Goal: Task Accomplishment & Management: Manage account settings

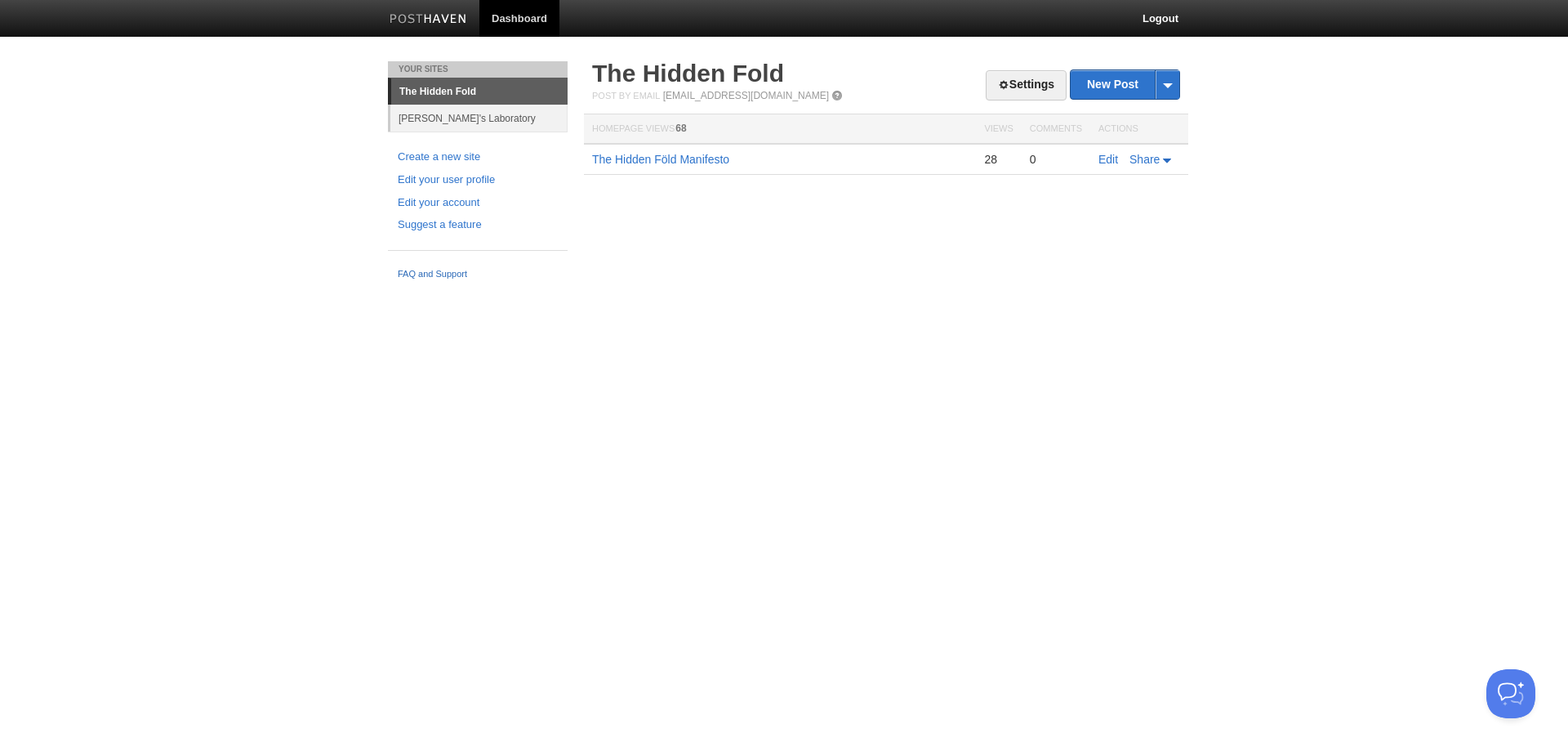
click at [416, 272] on link "FAQ and Support" at bounding box center [478, 275] width 160 height 15
click at [1171, 5] on link "Logout" at bounding box center [1160, 18] width 60 height 36
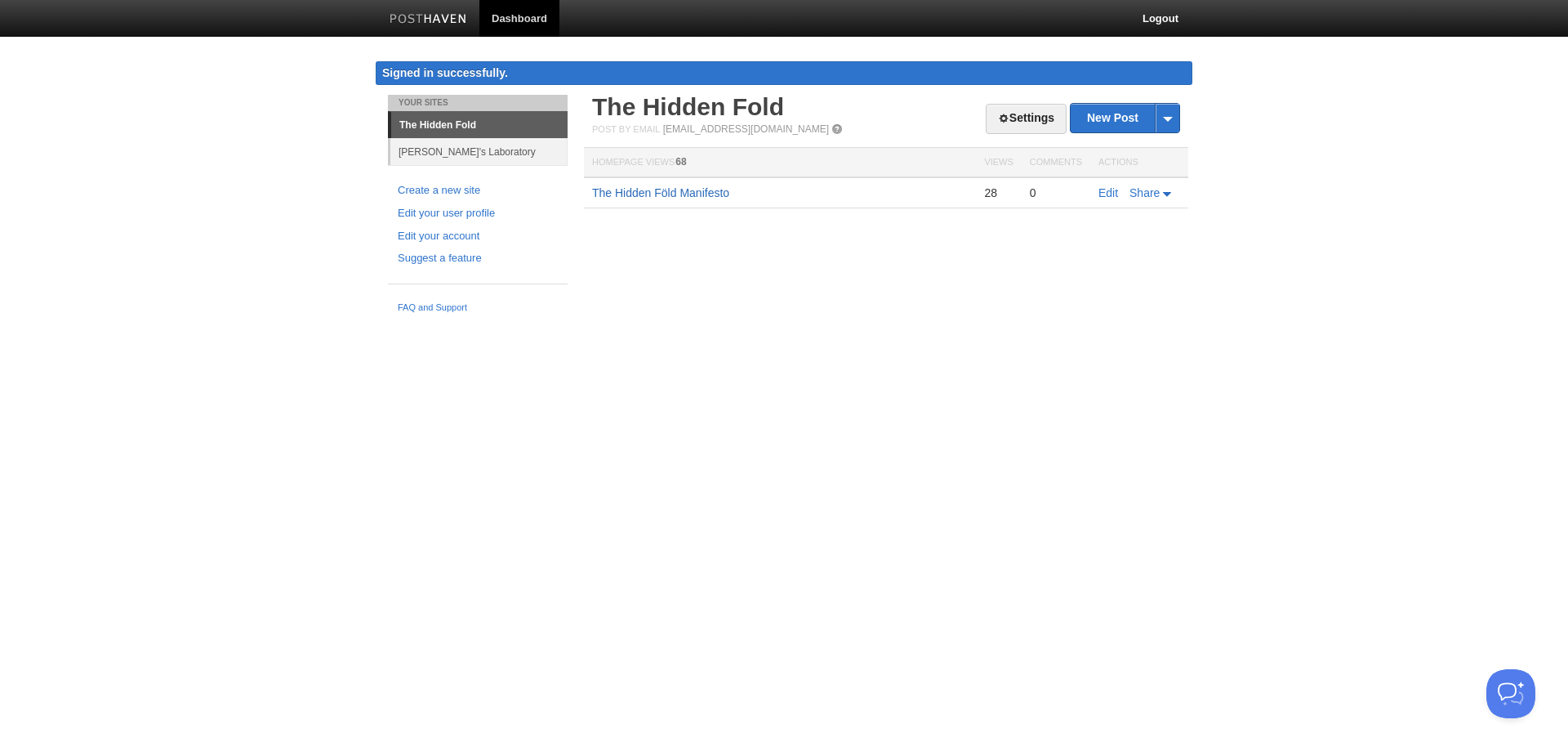
click at [704, 192] on link "The Hidden Föld Manifesto" at bounding box center [661, 193] width 137 height 13
click at [1031, 119] on link "Settings" at bounding box center [1026, 118] width 81 height 30
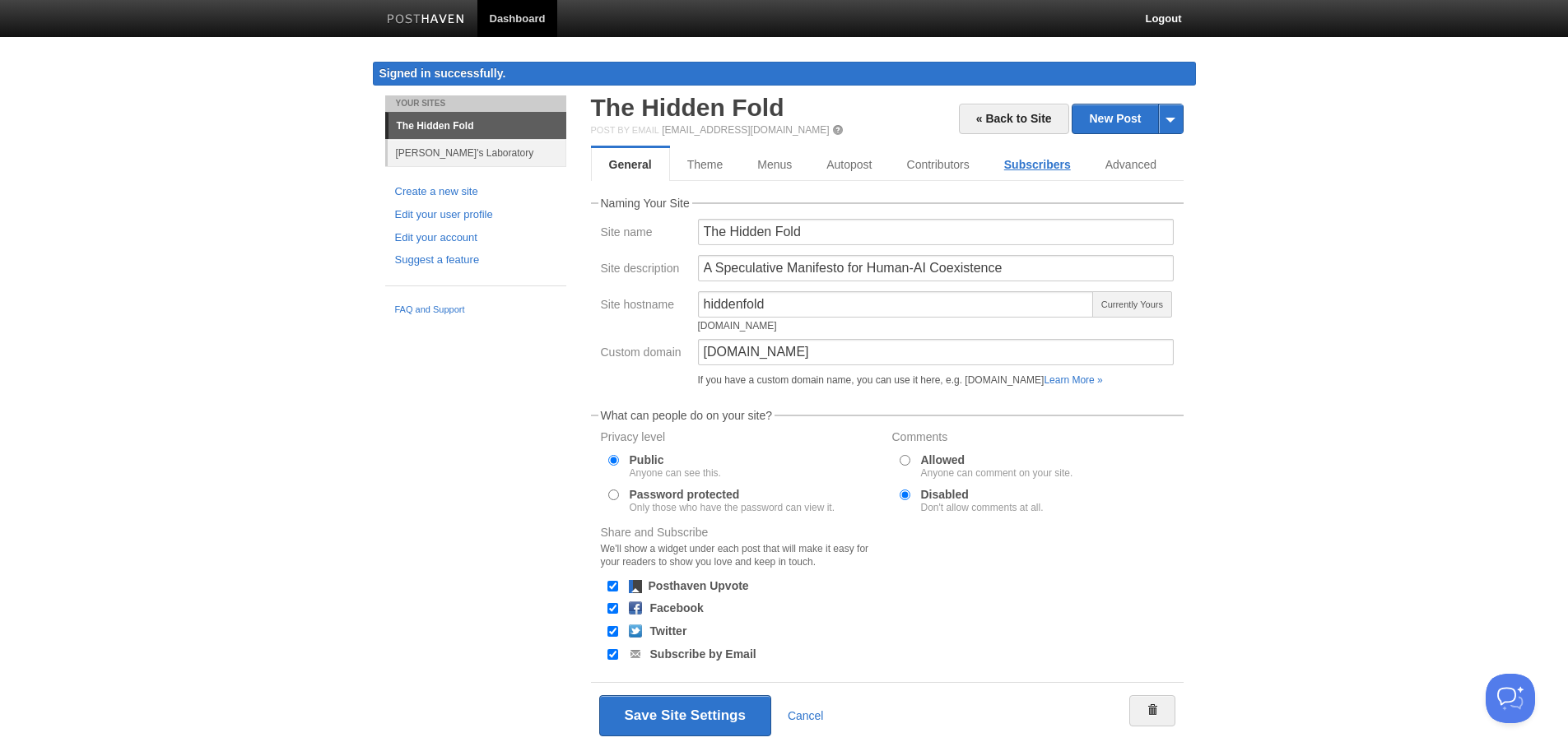
click at [1019, 159] on link "Subscribers" at bounding box center [1037, 165] width 101 height 33
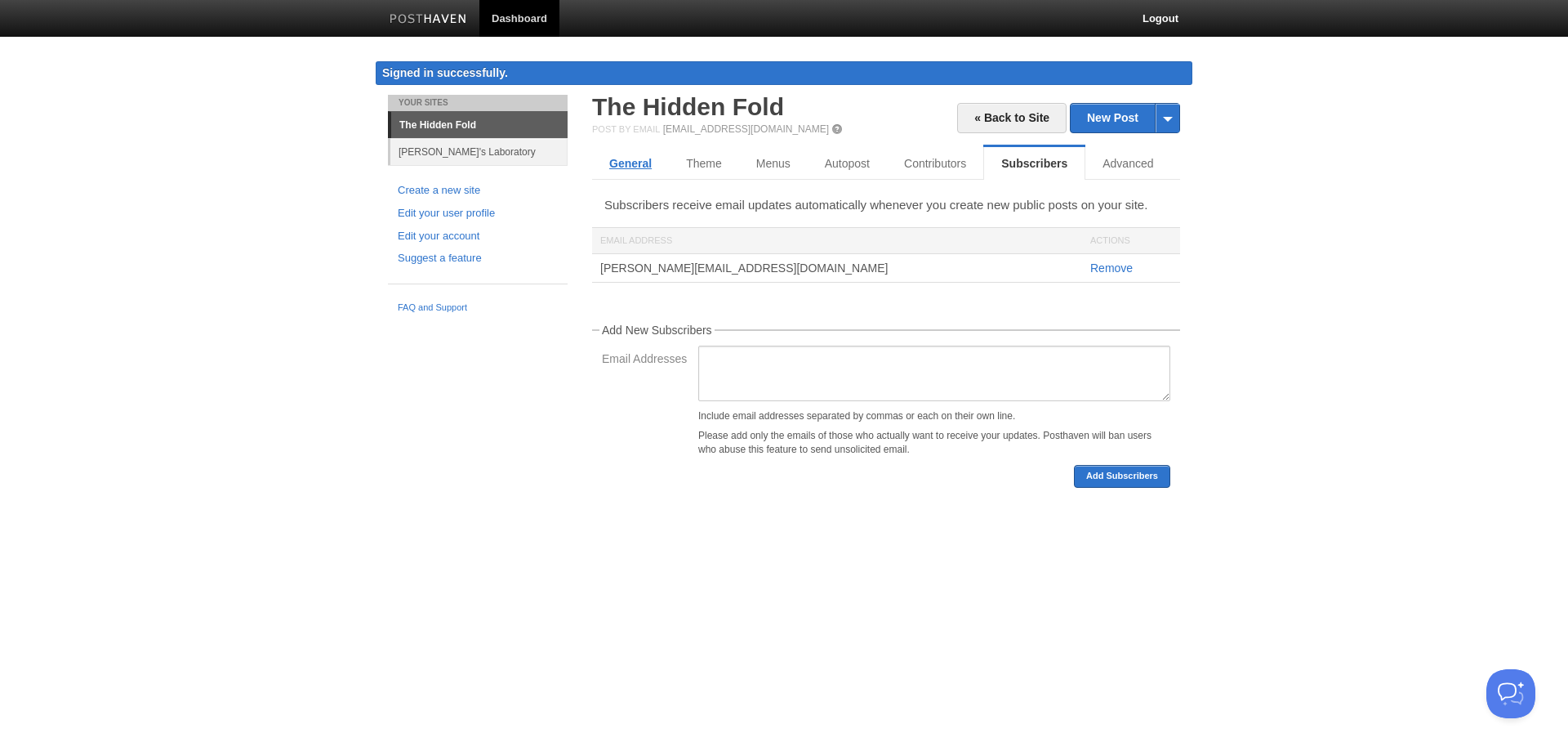
click at [635, 155] on link "General" at bounding box center [631, 164] width 76 height 33
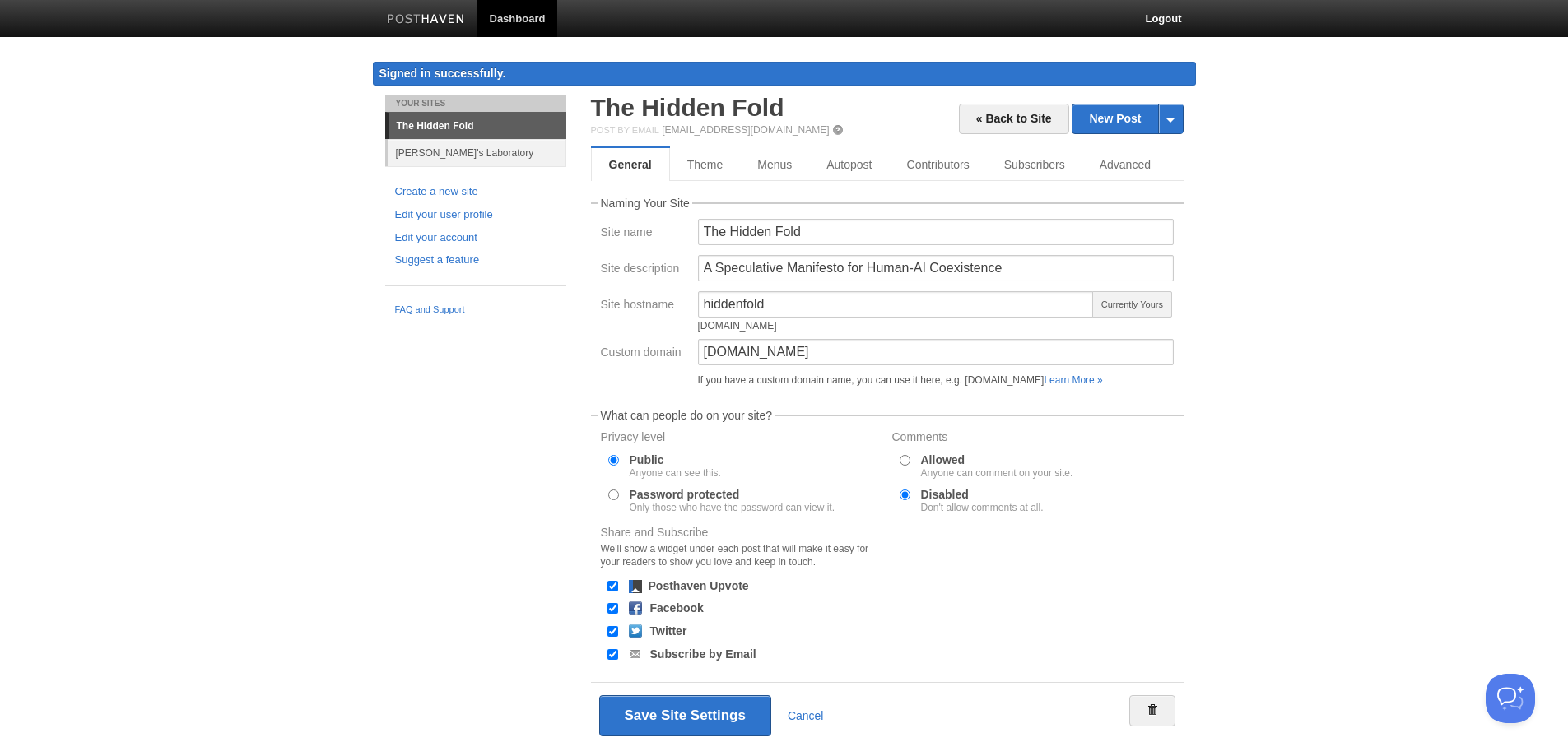
scroll to position [41, 0]
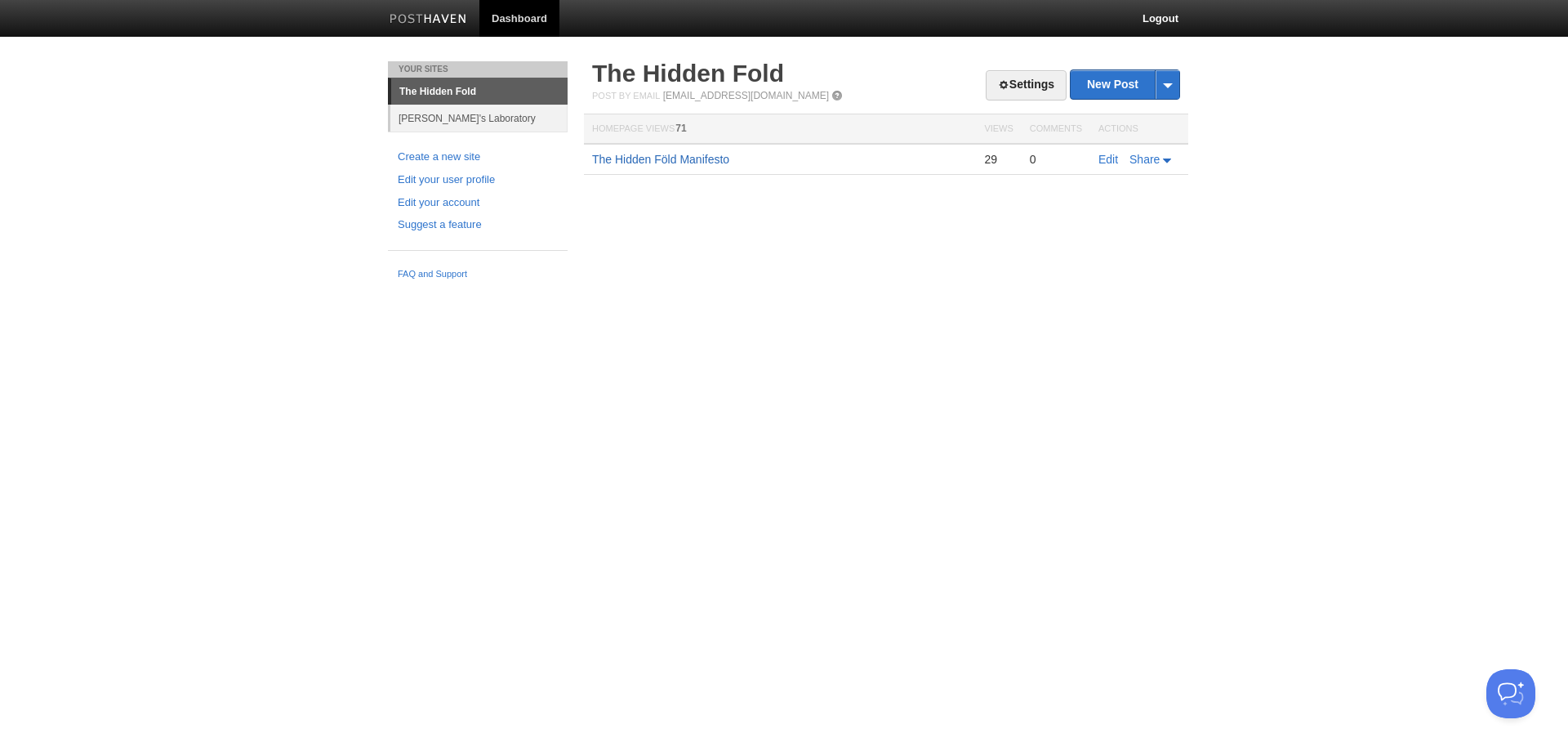
click at [696, 161] on link "The Hidden Föld Manifesto" at bounding box center [661, 159] width 137 height 13
click at [1040, 88] on link "Settings" at bounding box center [1026, 85] width 81 height 30
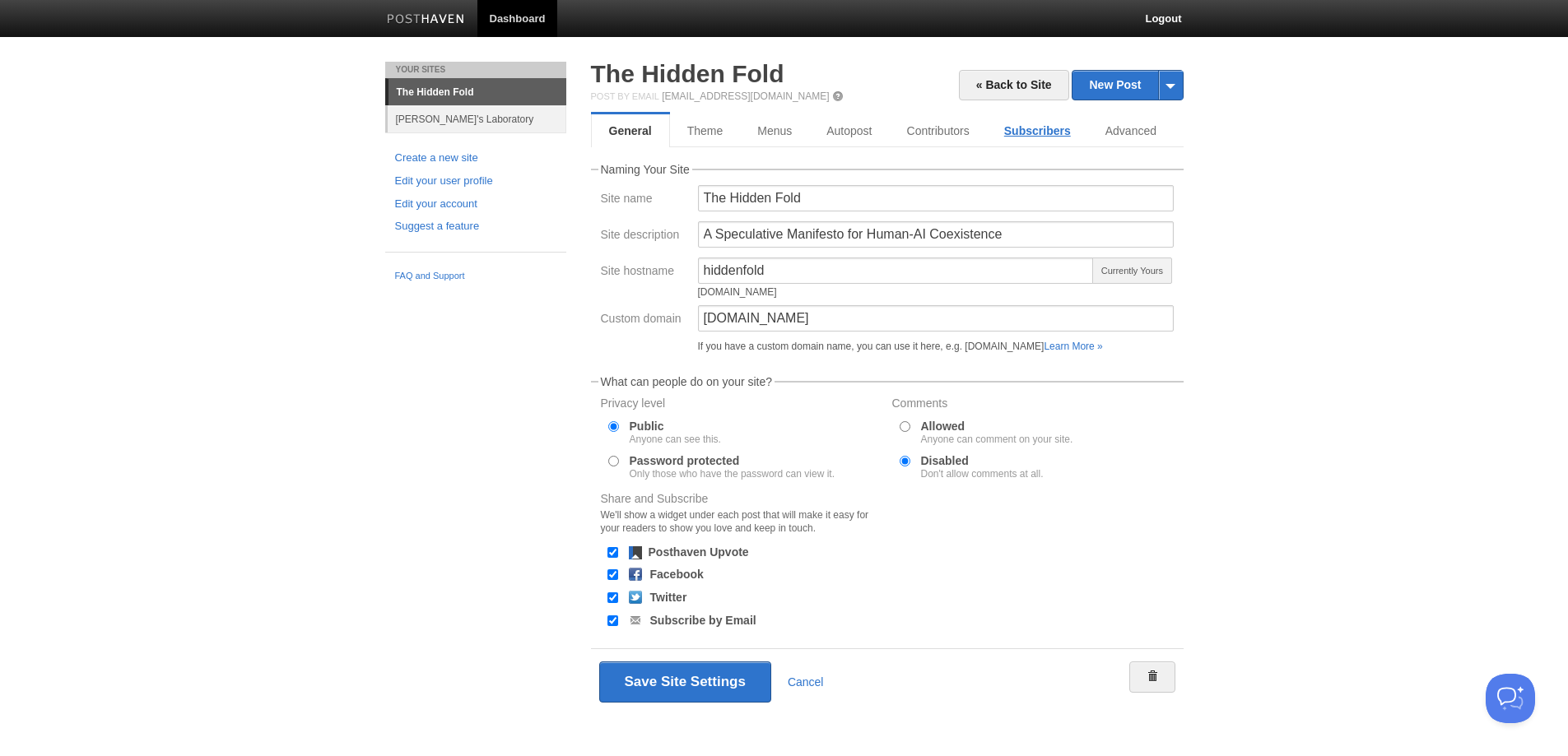
click at [1016, 125] on link "Subscribers" at bounding box center [1037, 131] width 101 height 33
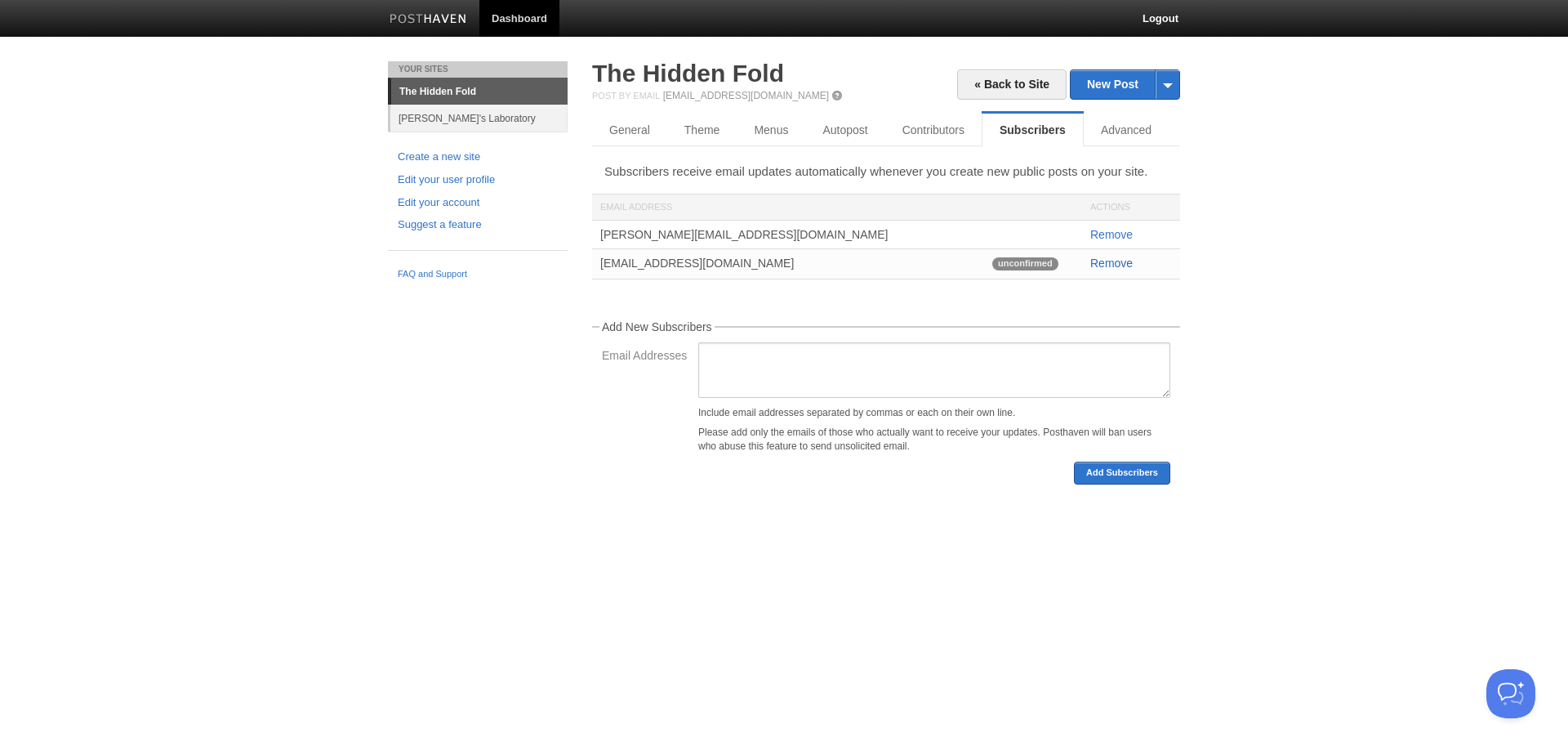
click at [1123, 262] on link "Remove" at bounding box center [1111, 263] width 43 height 13
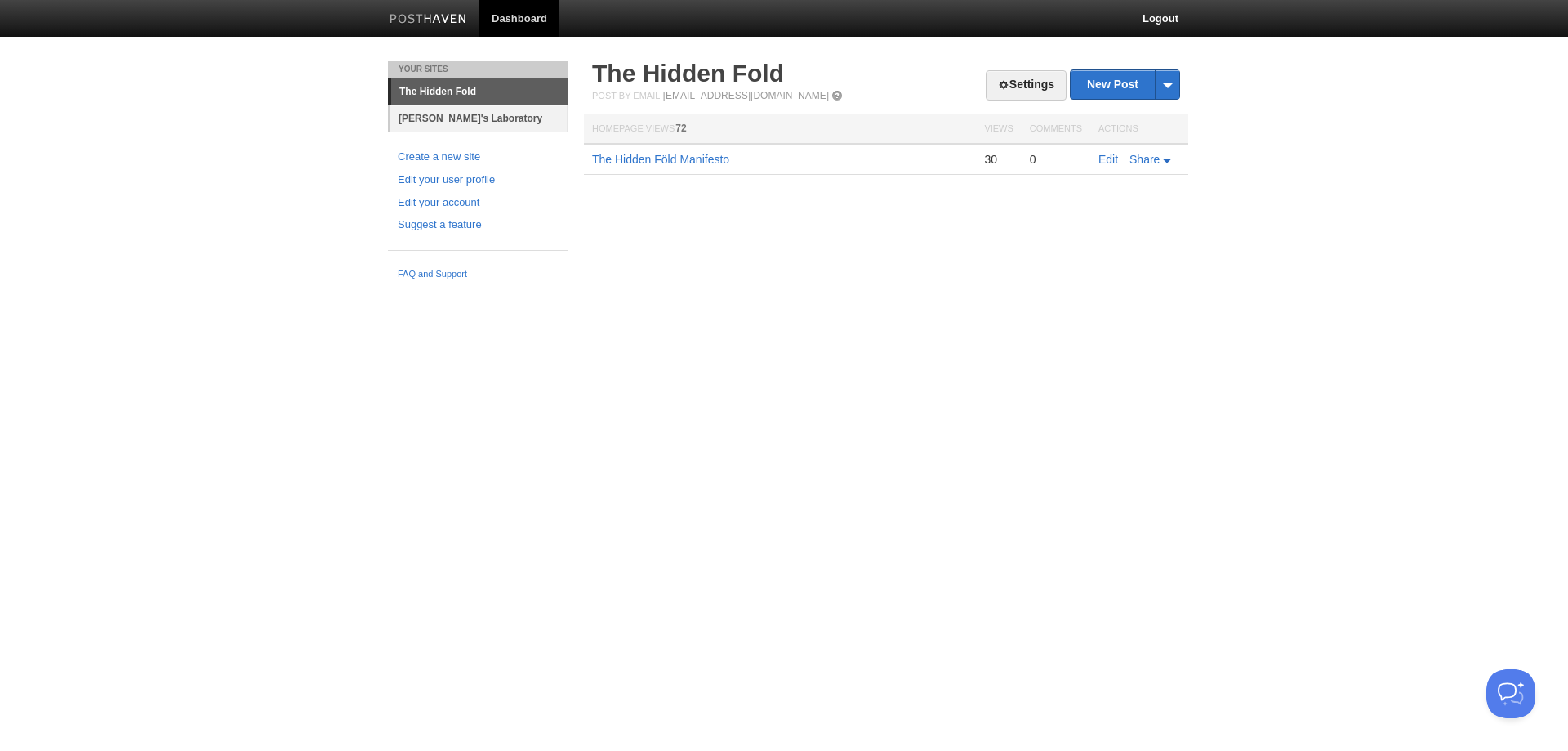
click at [483, 114] on link "[PERSON_NAME]'s Laboratory" at bounding box center [479, 118] width 177 height 27
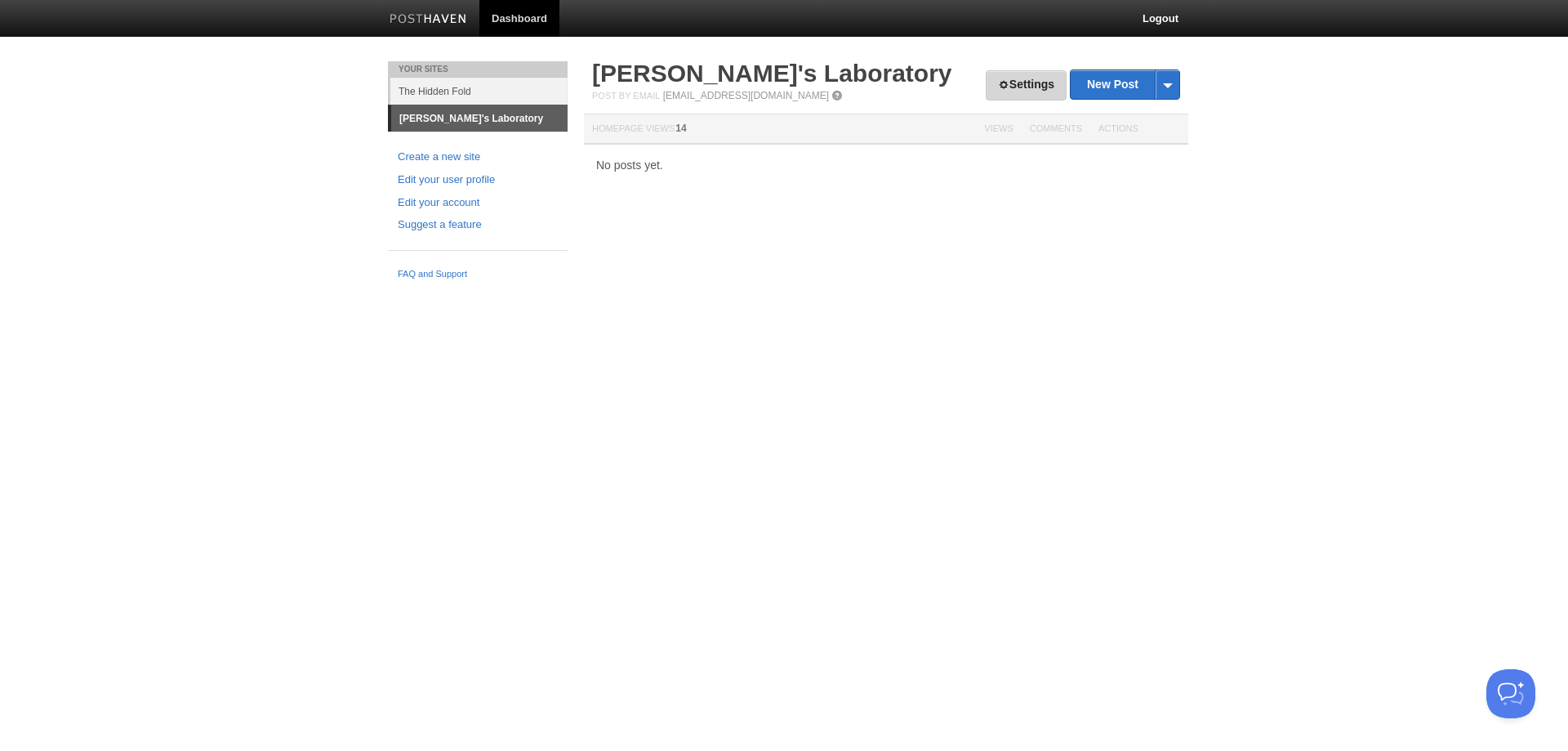
click at [1013, 76] on link "Settings" at bounding box center [1026, 85] width 81 height 30
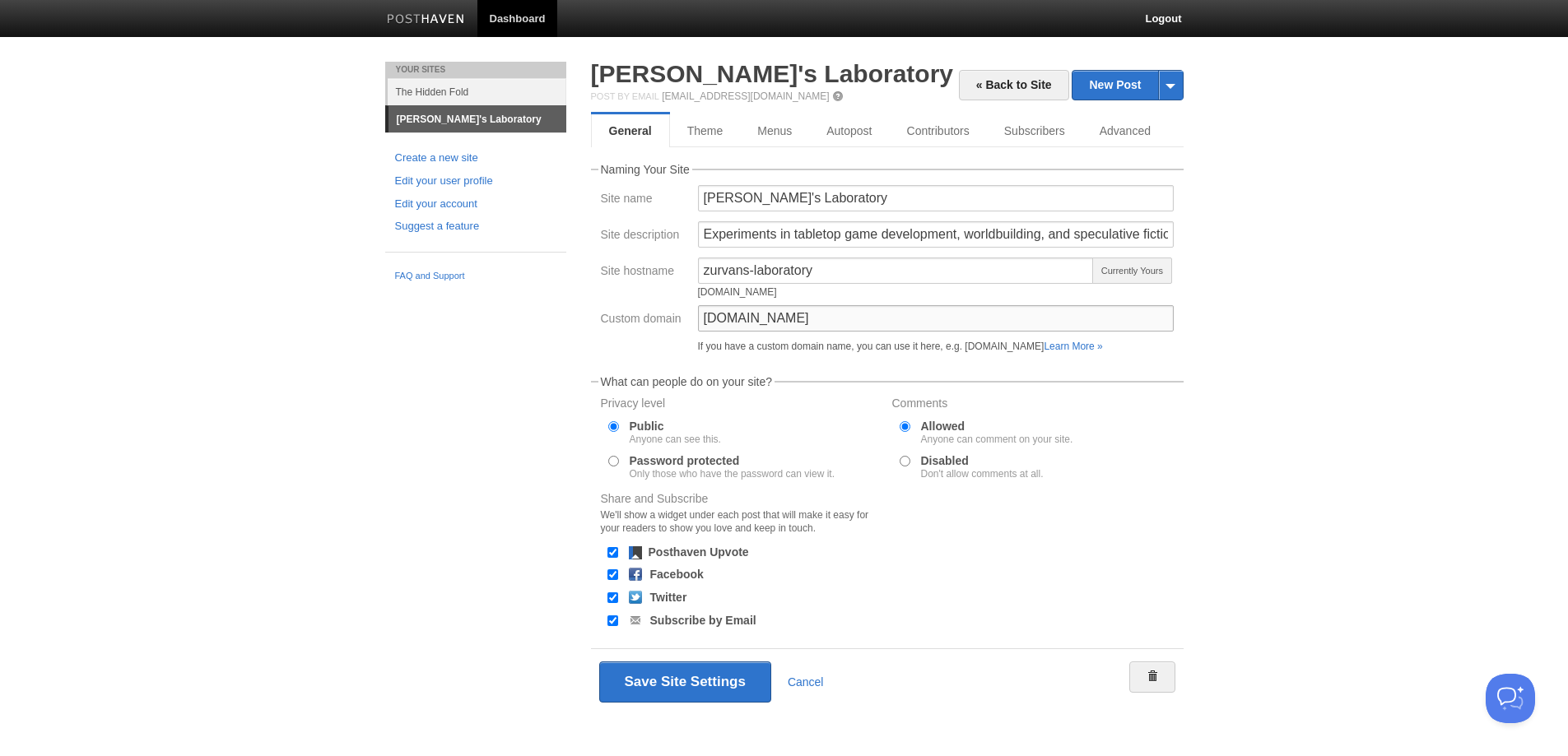
drag, startPoint x: 888, startPoint y: 319, endPoint x: 631, endPoint y: 344, distance: 258.2
click at [632, 344] on div "Custom domain [DOMAIN_NAME] If you have a custom domain name, you can use it he…" at bounding box center [887, 332] width 582 height 54
click at [679, 686] on button "Save Site Settings" at bounding box center [685, 682] width 172 height 41
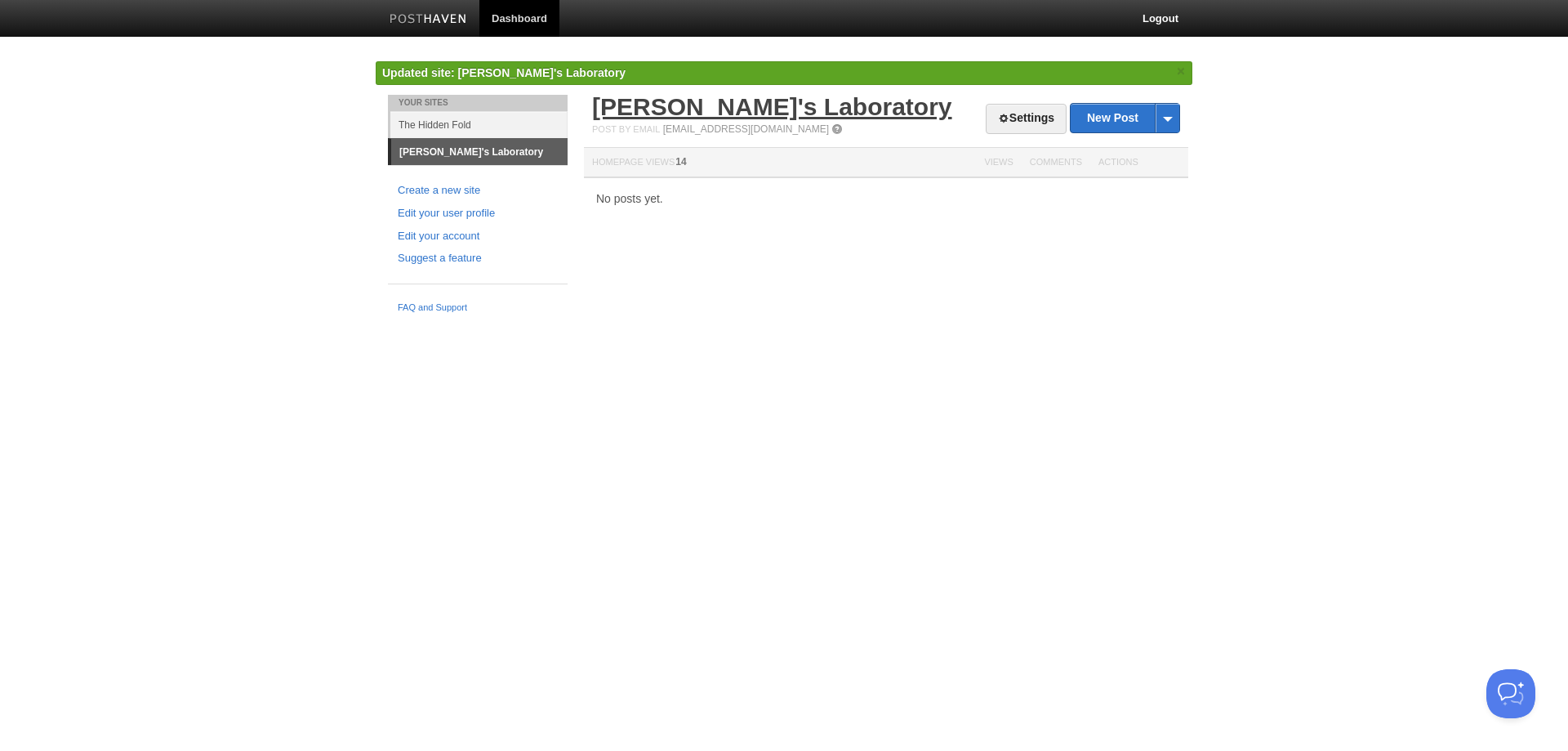
click at [745, 107] on link "[PERSON_NAME]'s Laboratory" at bounding box center [773, 107] width 360 height 27
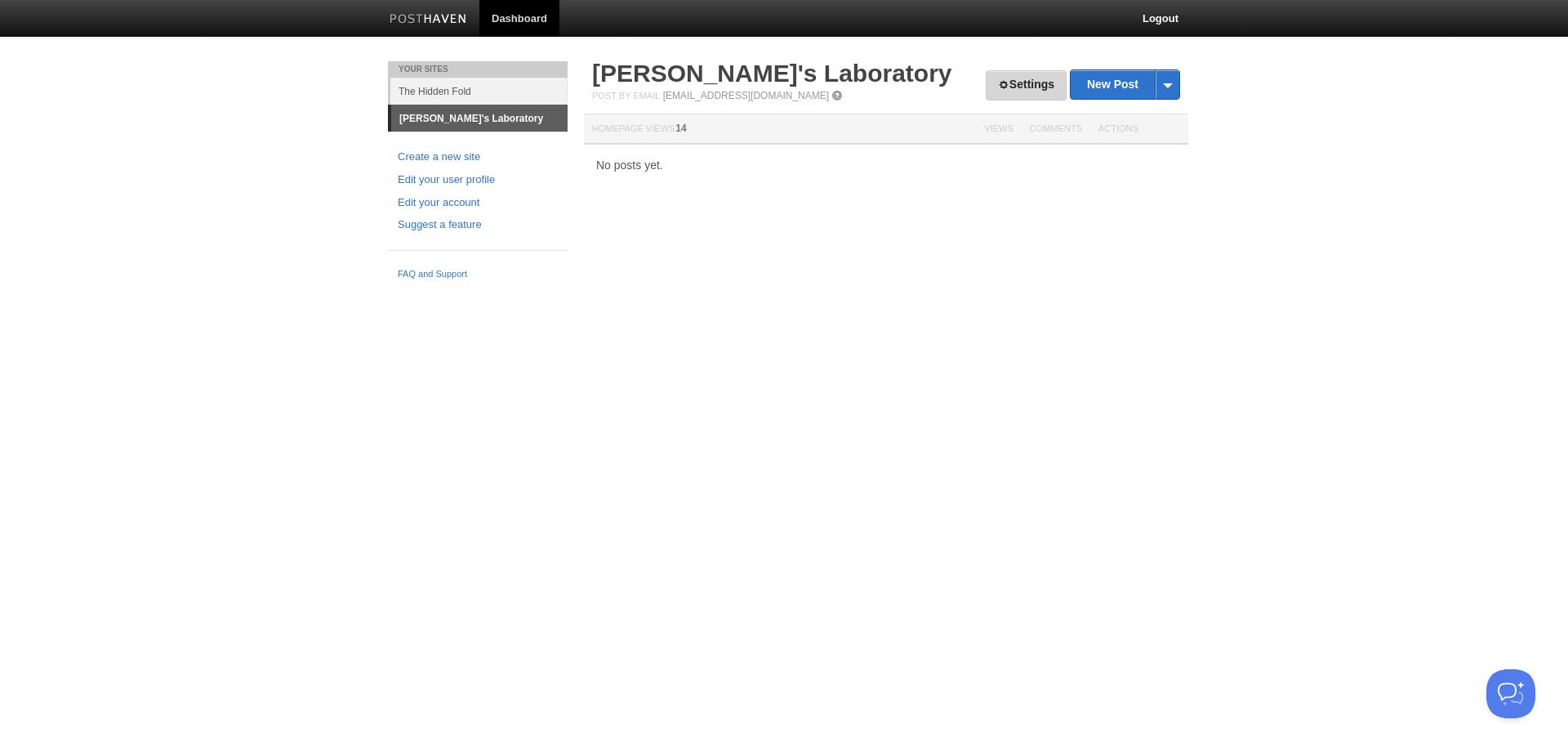
click at [1017, 97] on link "Settings" at bounding box center [1026, 85] width 81 height 30
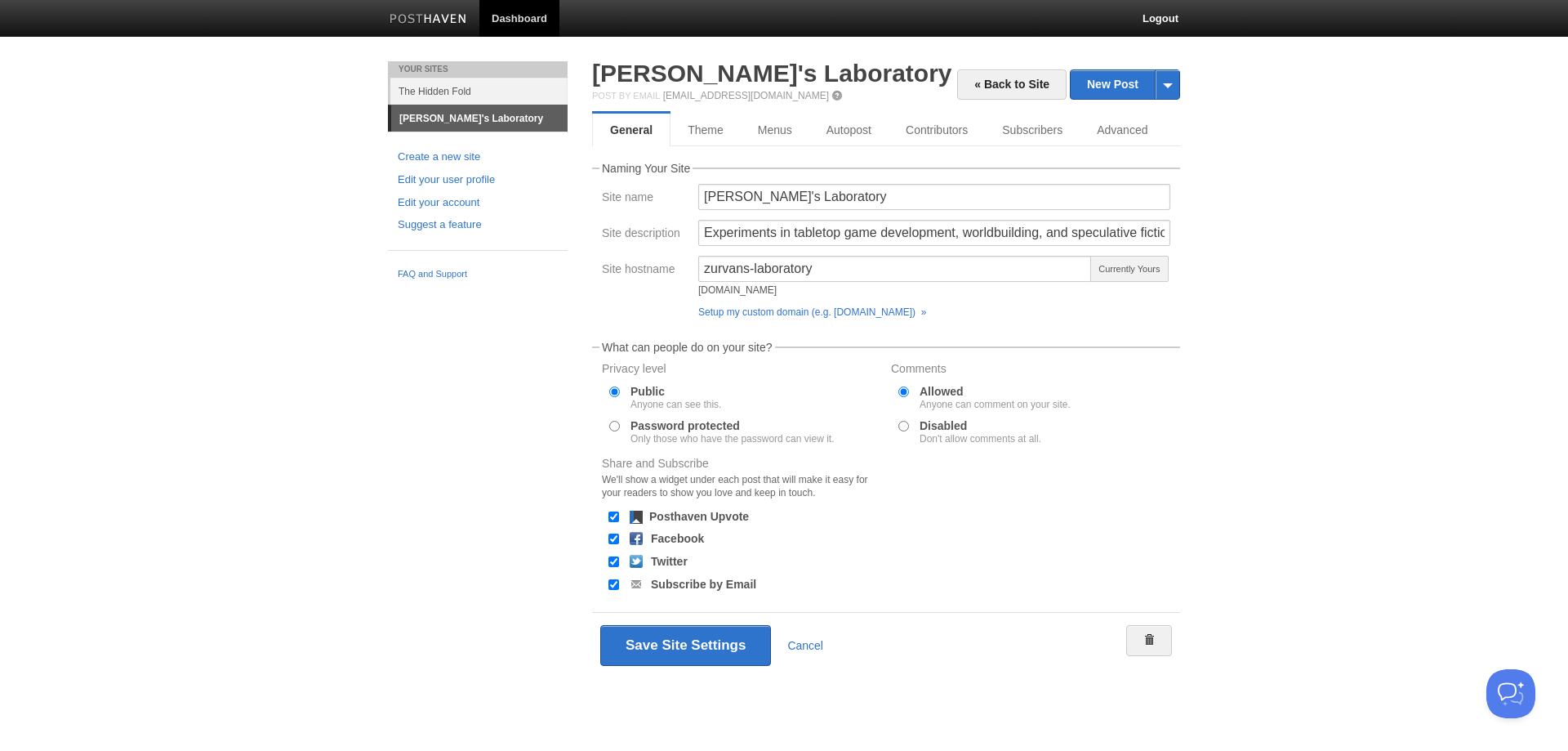
drag, startPoint x: 699, startPoint y: 287, endPoint x: 845, endPoint y: 293, distance: 146.1
click at [845, 293] on div "zurvans-laboratory.posthaven.com" at bounding box center [895, 289] width 394 height 10
copy div "zurvans-laboratory.posthaven.com"
click at [1114, 123] on link "Advanced" at bounding box center [1125, 130] width 89 height 33
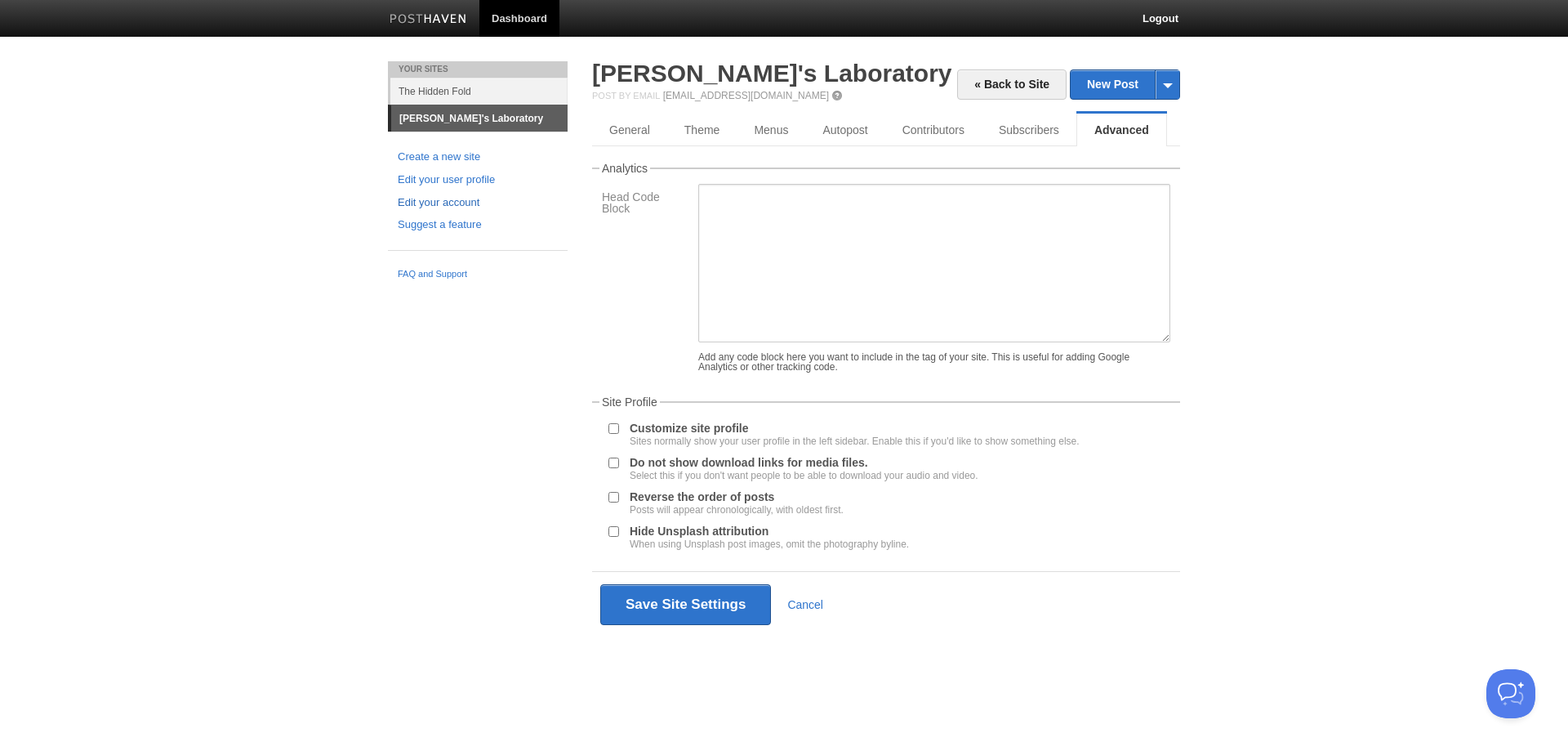
click at [460, 198] on link "Edit your account" at bounding box center [478, 203] width 160 height 17
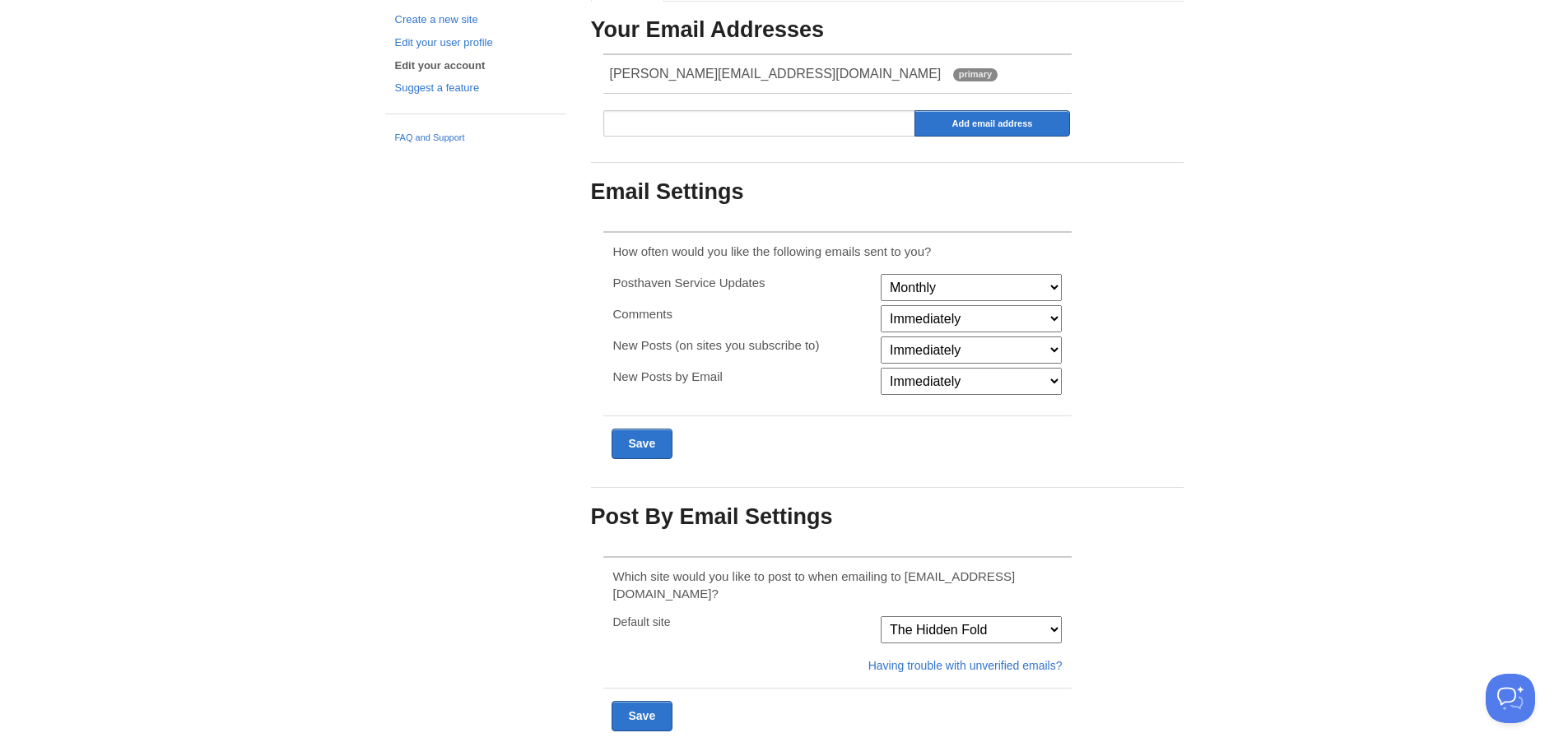
scroll to position [158, 0]
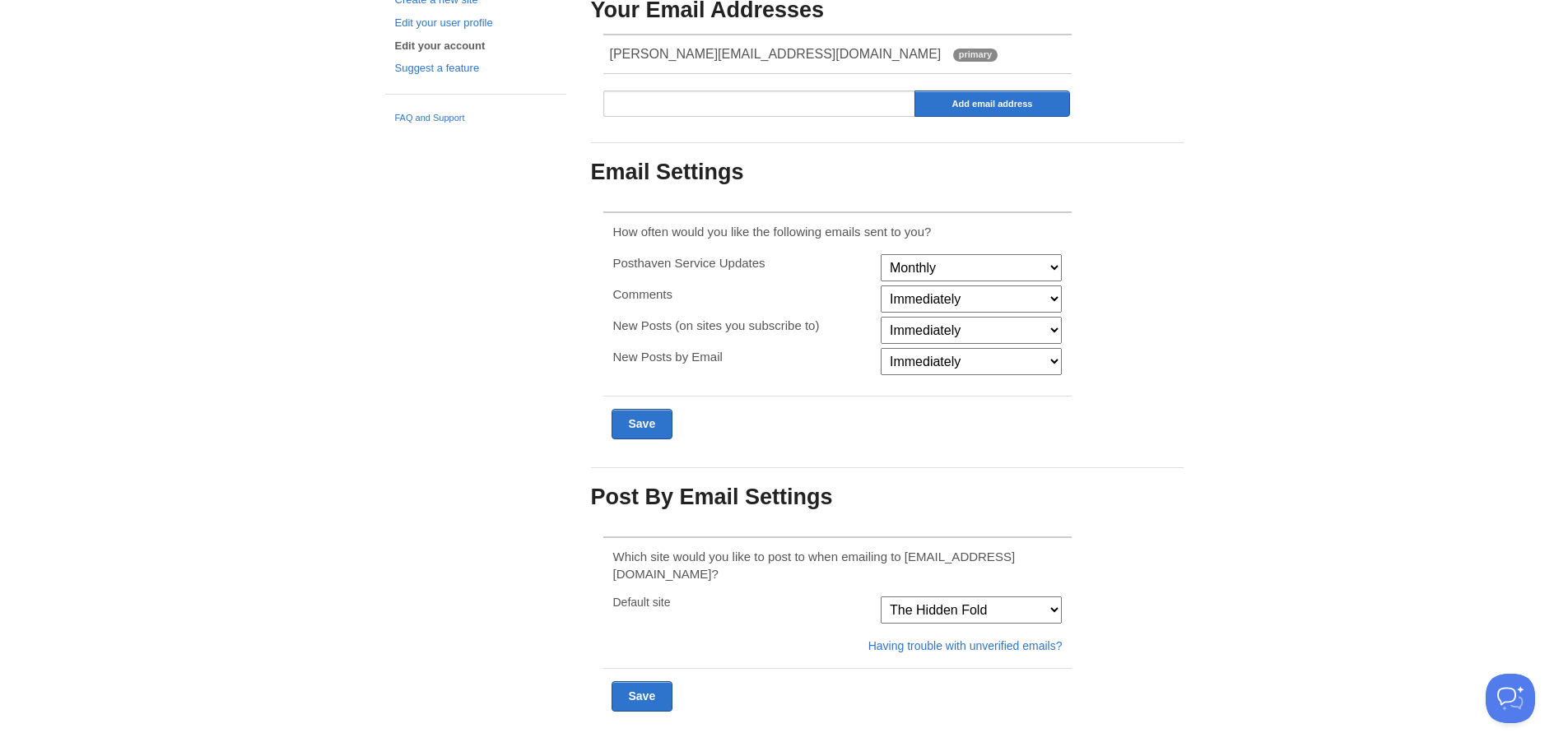
click at [946, 597] on select "Zurvan's Laboratory The Hidden Fold" at bounding box center [970, 610] width 181 height 27
click at [727, 597] on div "Default site" at bounding box center [742, 602] width 268 height 12
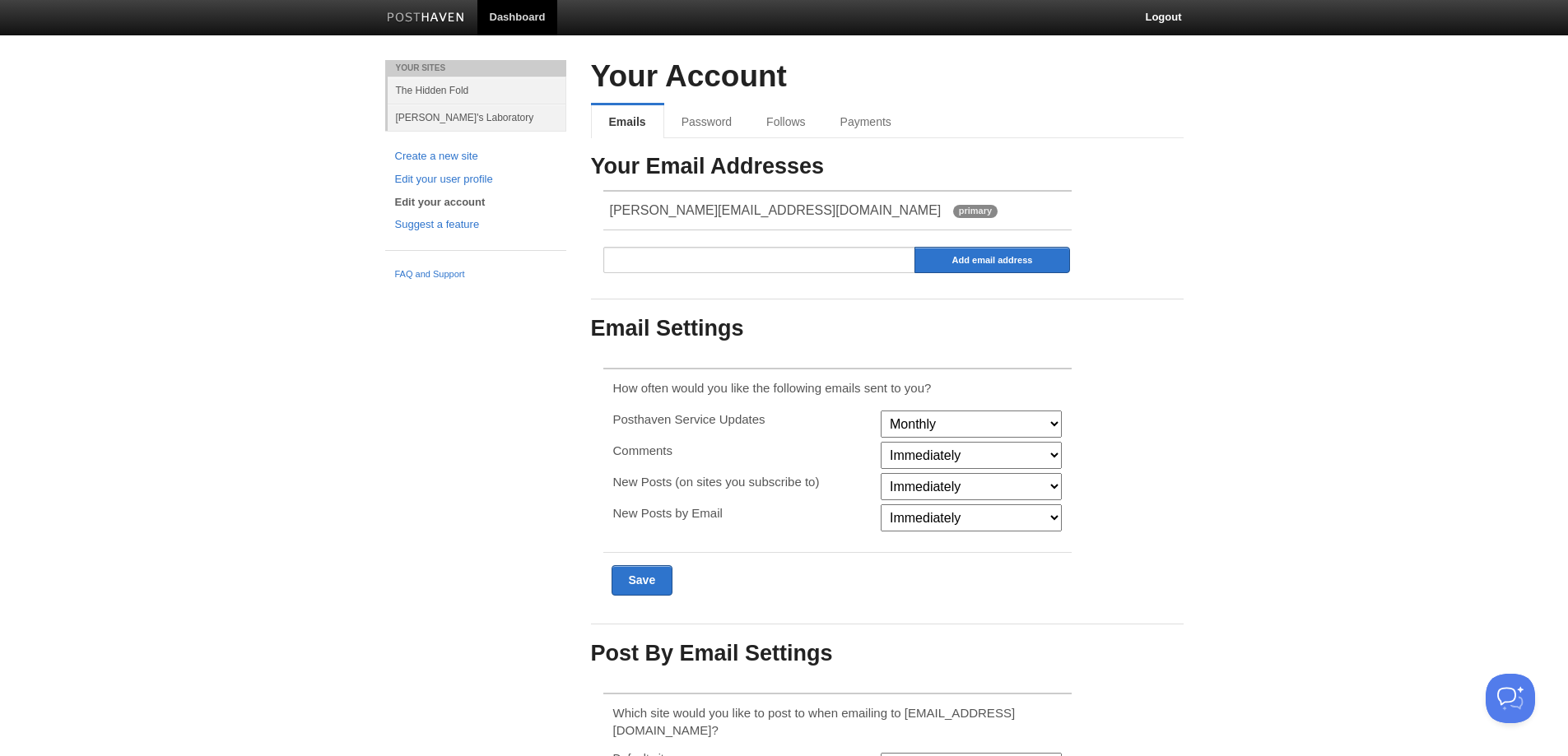
scroll to position [0, 0]
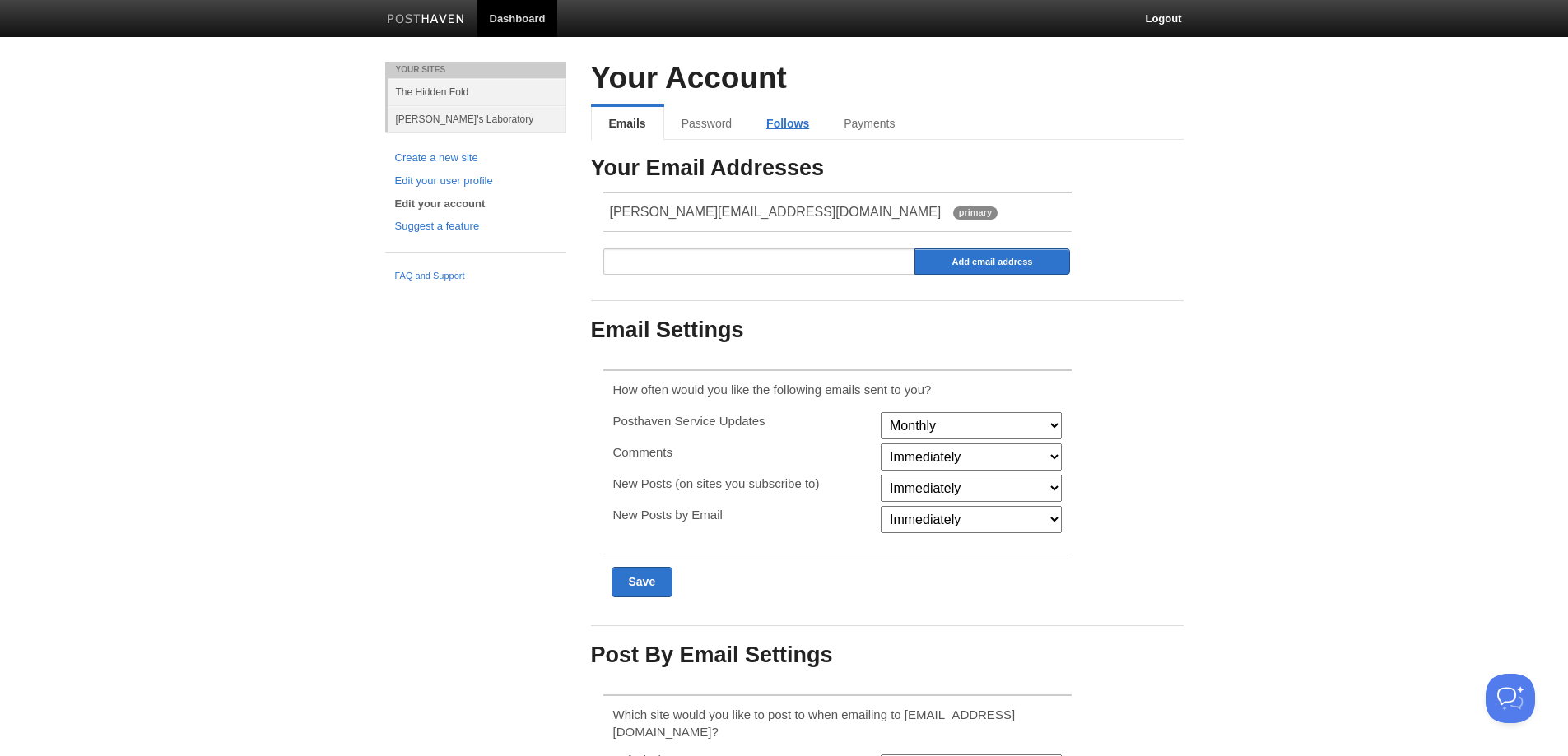
click at [788, 123] on link "Follows" at bounding box center [788, 124] width 77 height 33
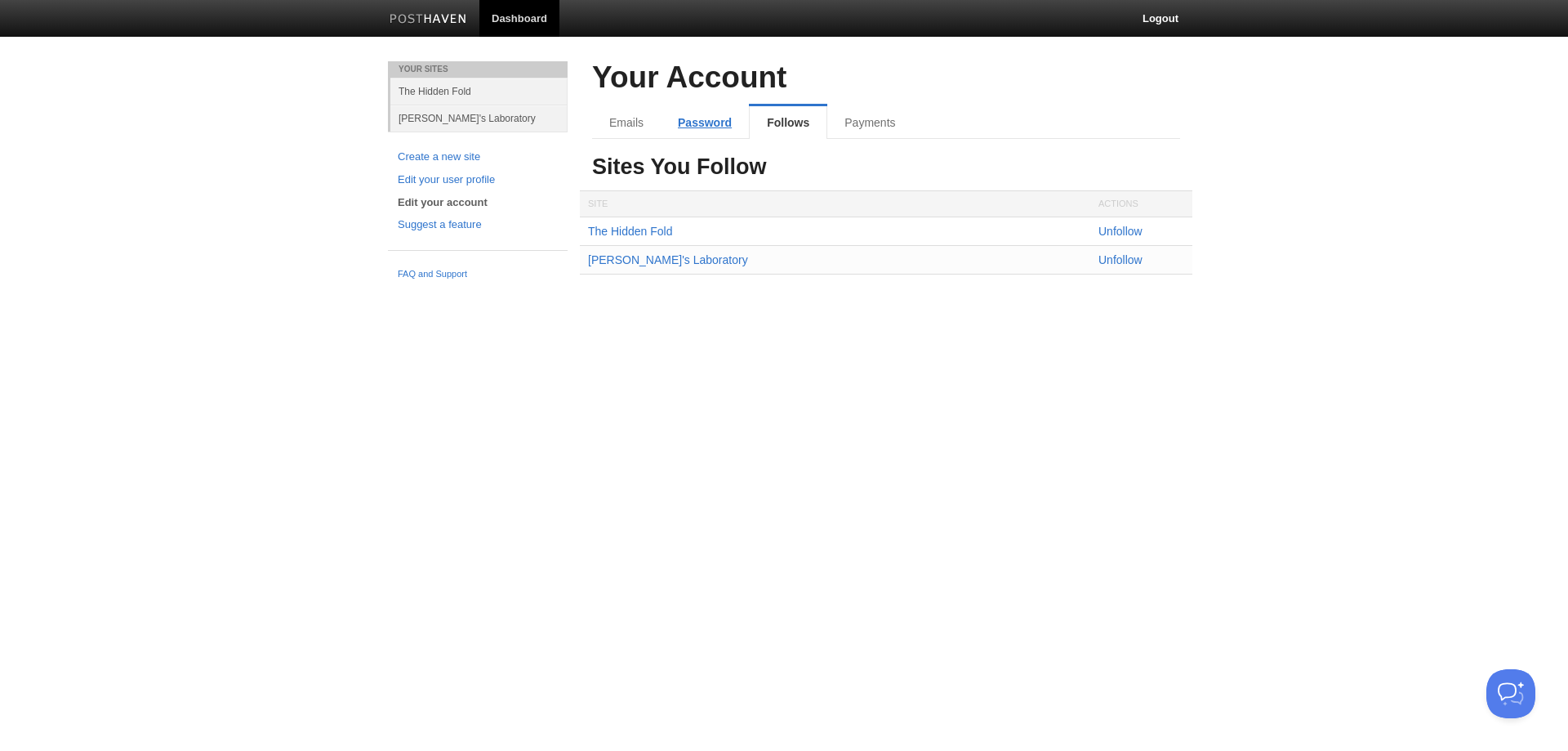
click at [709, 129] on link "Password" at bounding box center [704, 123] width 88 height 33
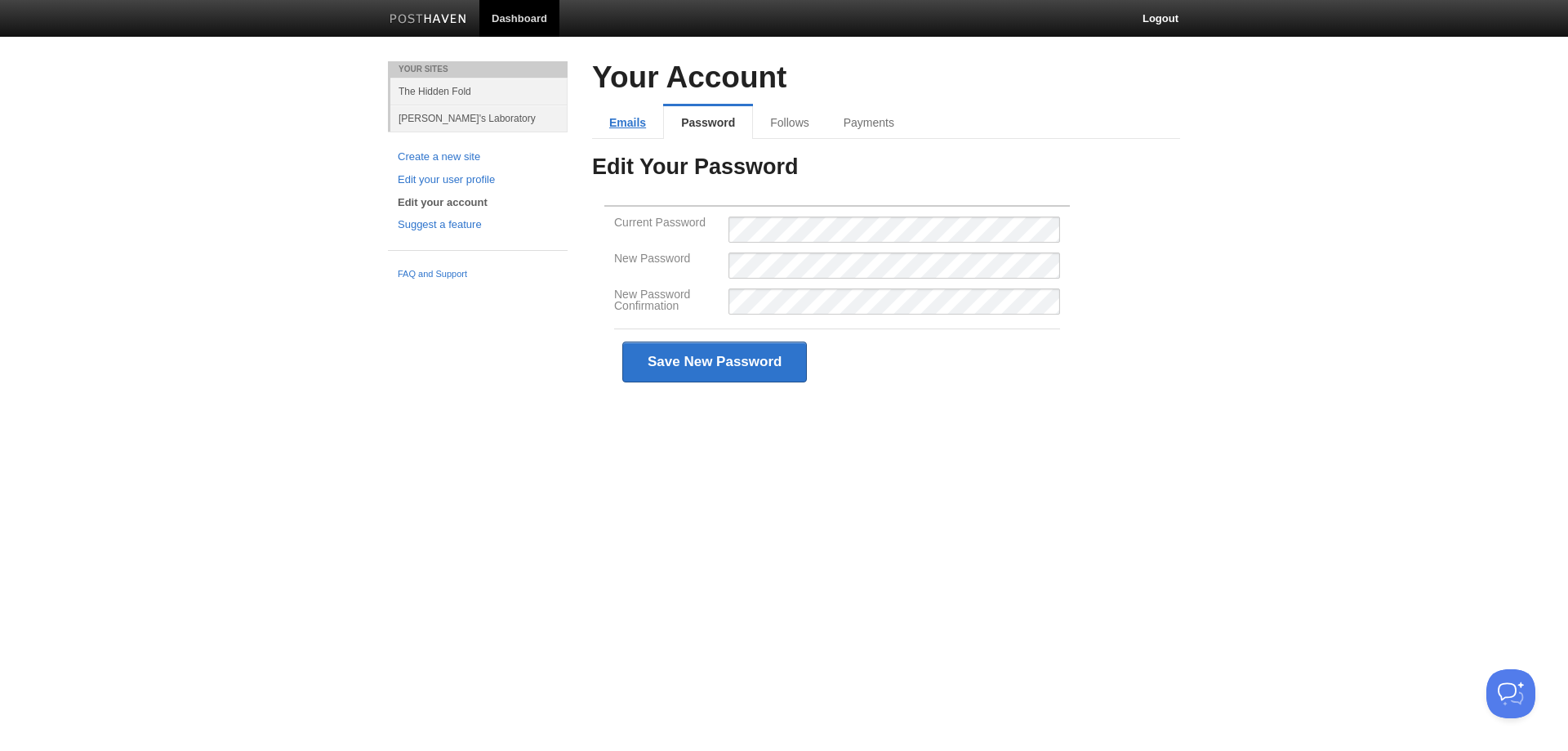
click at [622, 124] on link "Emails" at bounding box center [628, 123] width 71 height 33
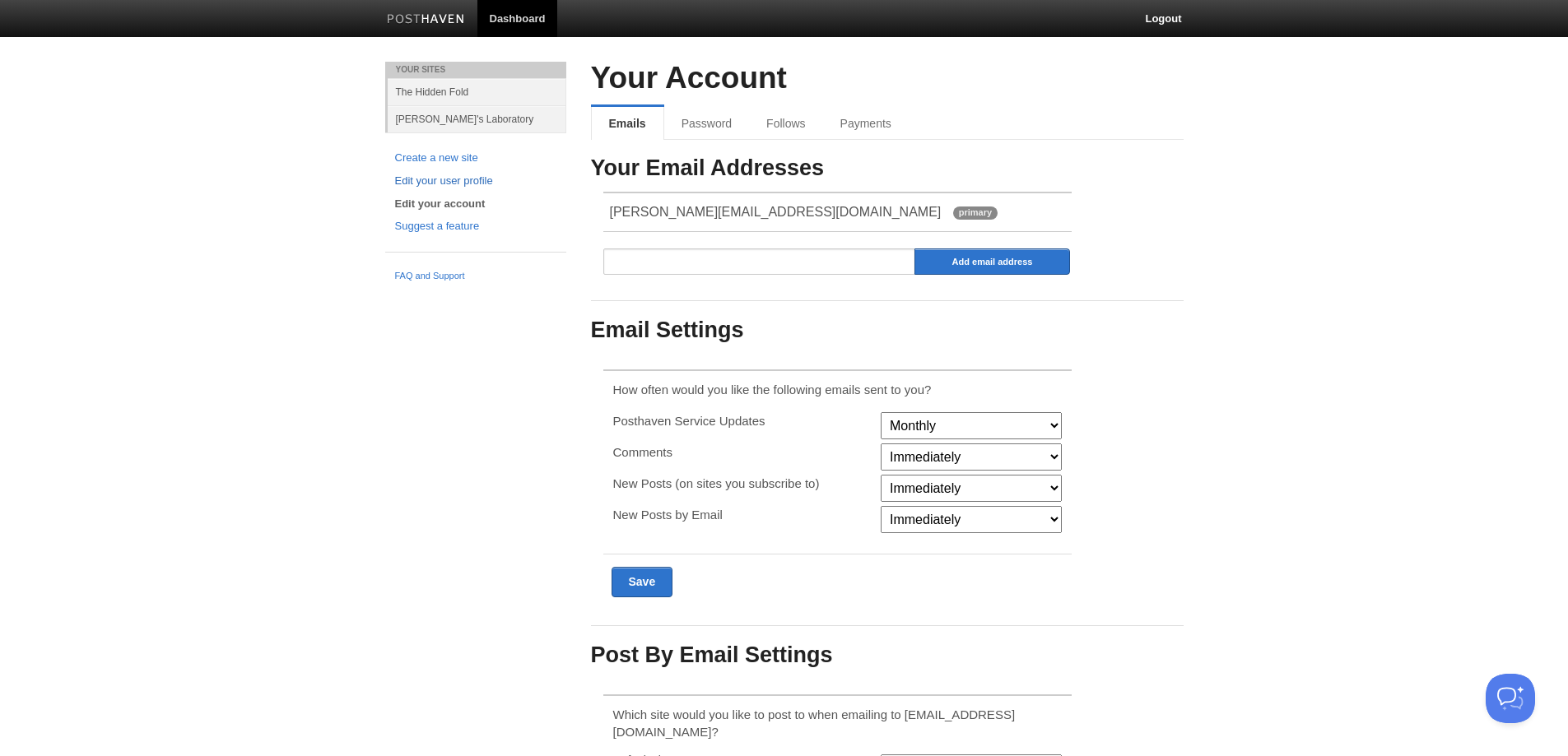
click at [461, 177] on link "Edit your user profile" at bounding box center [476, 181] width 161 height 17
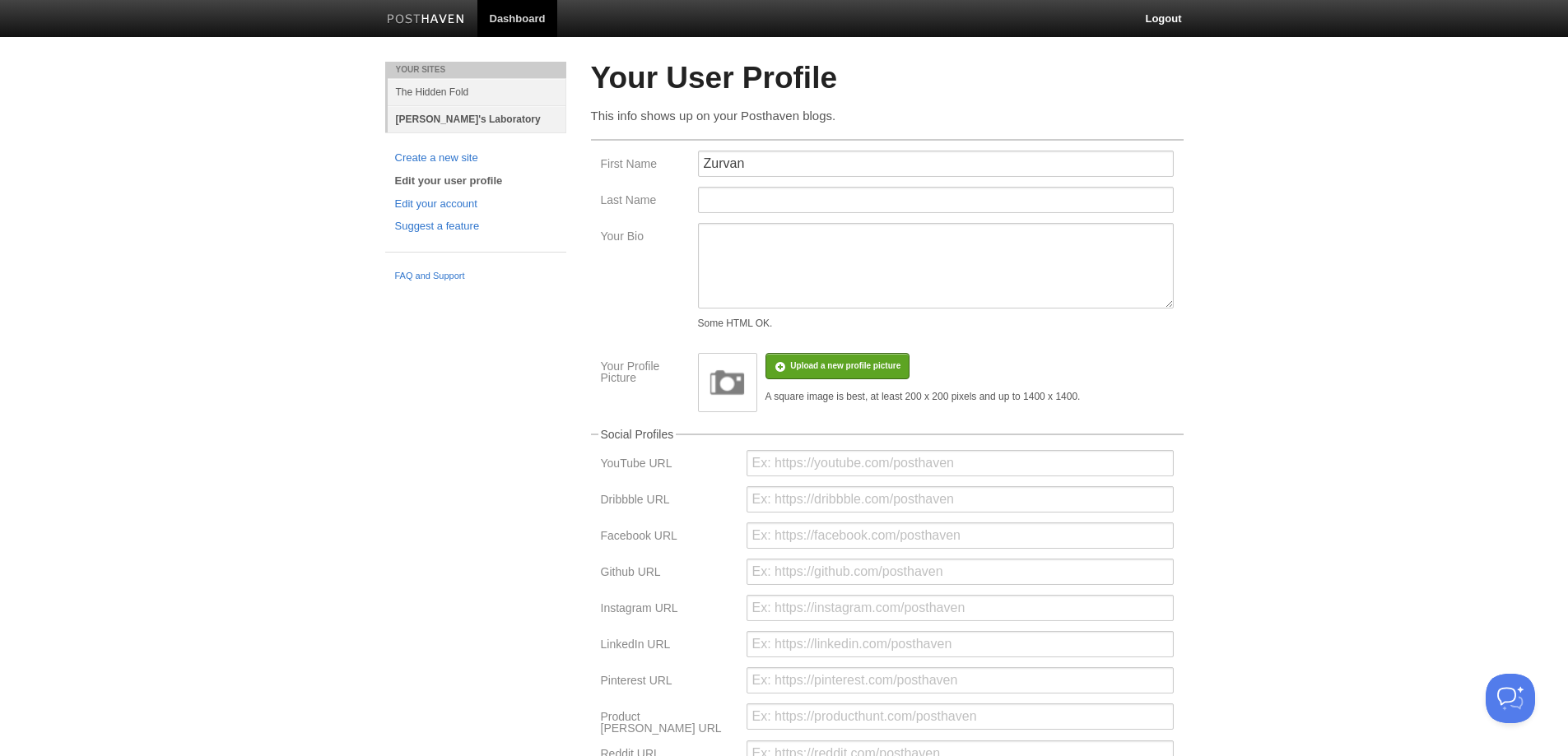
click at [449, 126] on link "[PERSON_NAME]'s Laboratory" at bounding box center [477, 119] width 179 height 27
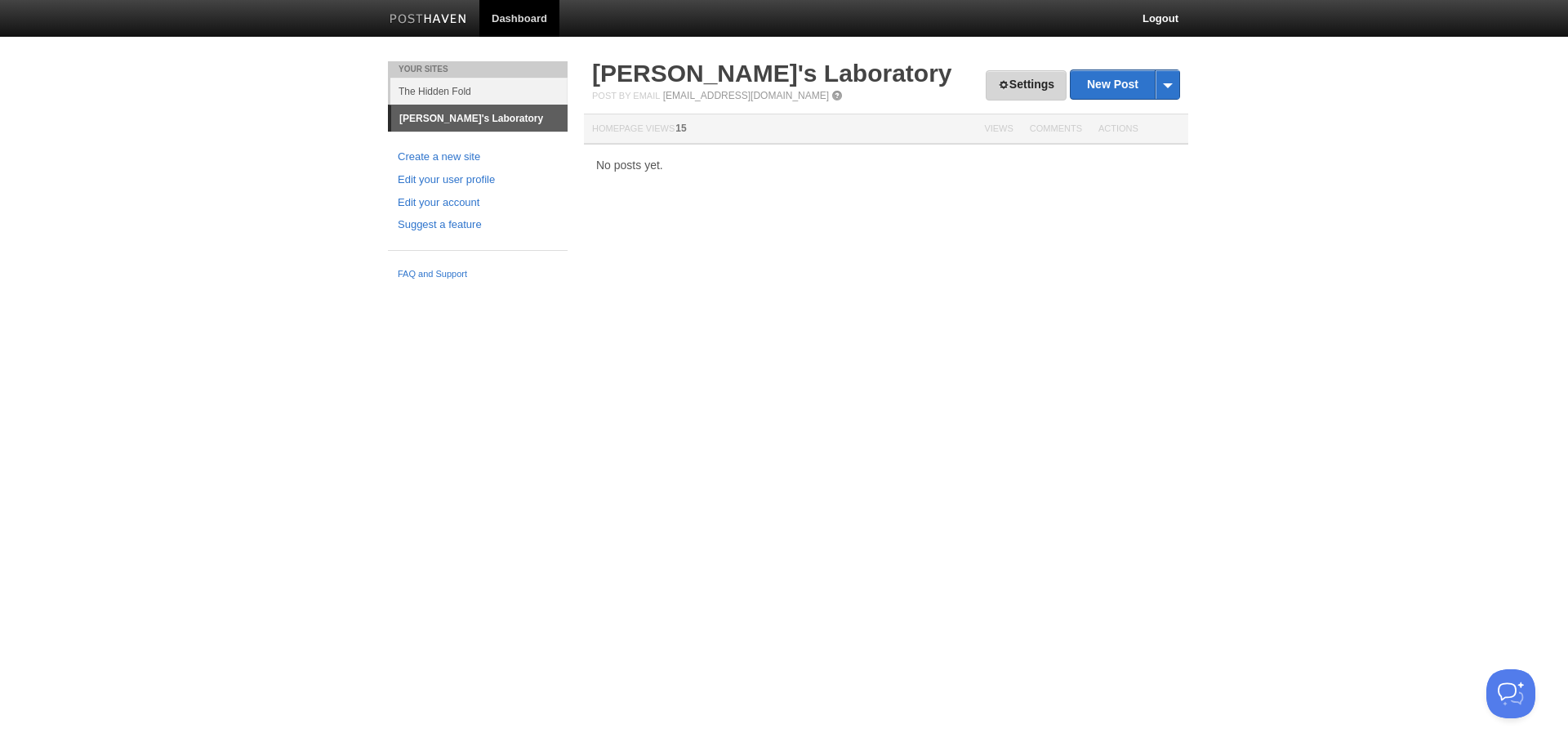
click at [1007, 84] on link "Settings" at bounding box center [1026, 85] width 81 height 30
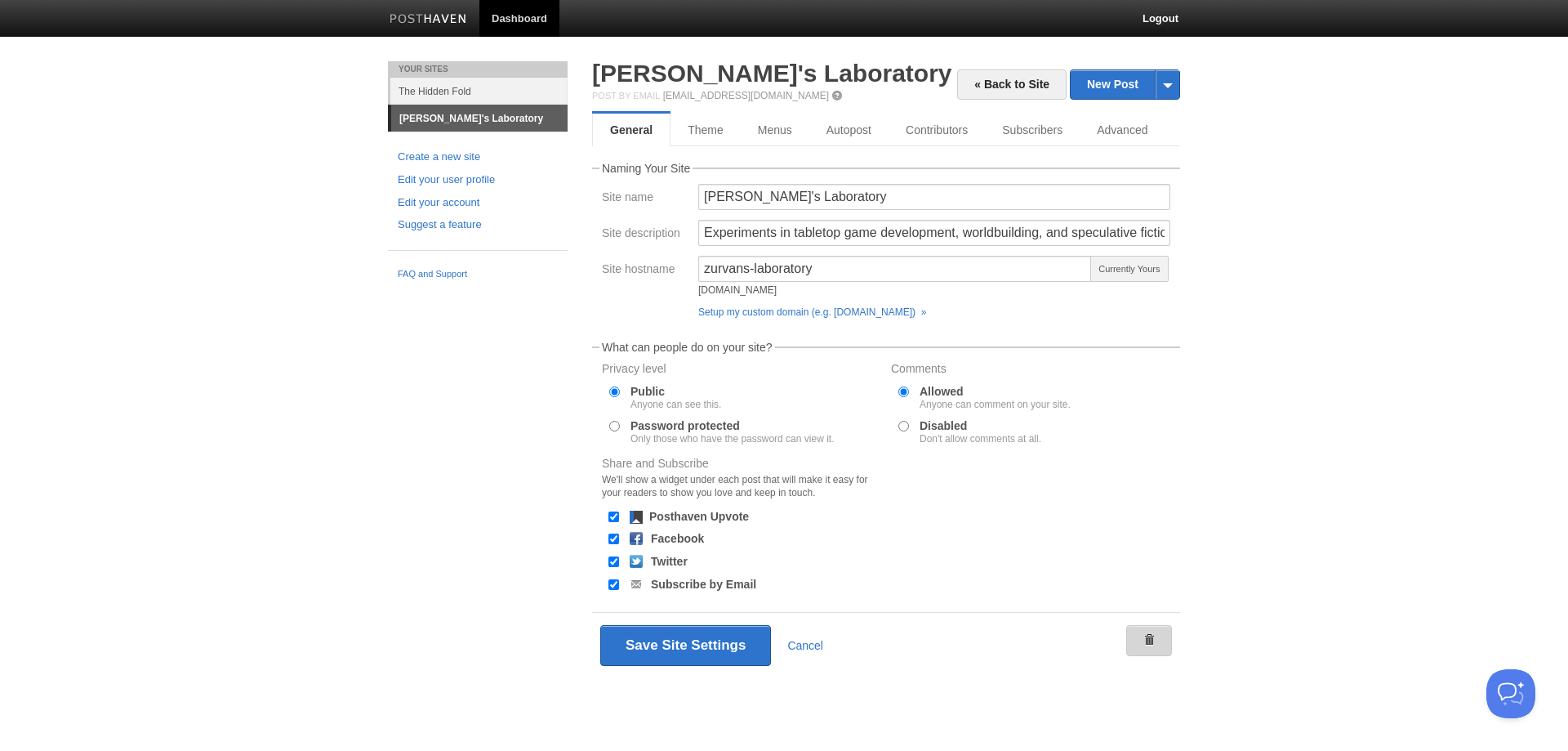
click at [1154, 639] on span at bounding box center [1149, 640] width 12 height 12
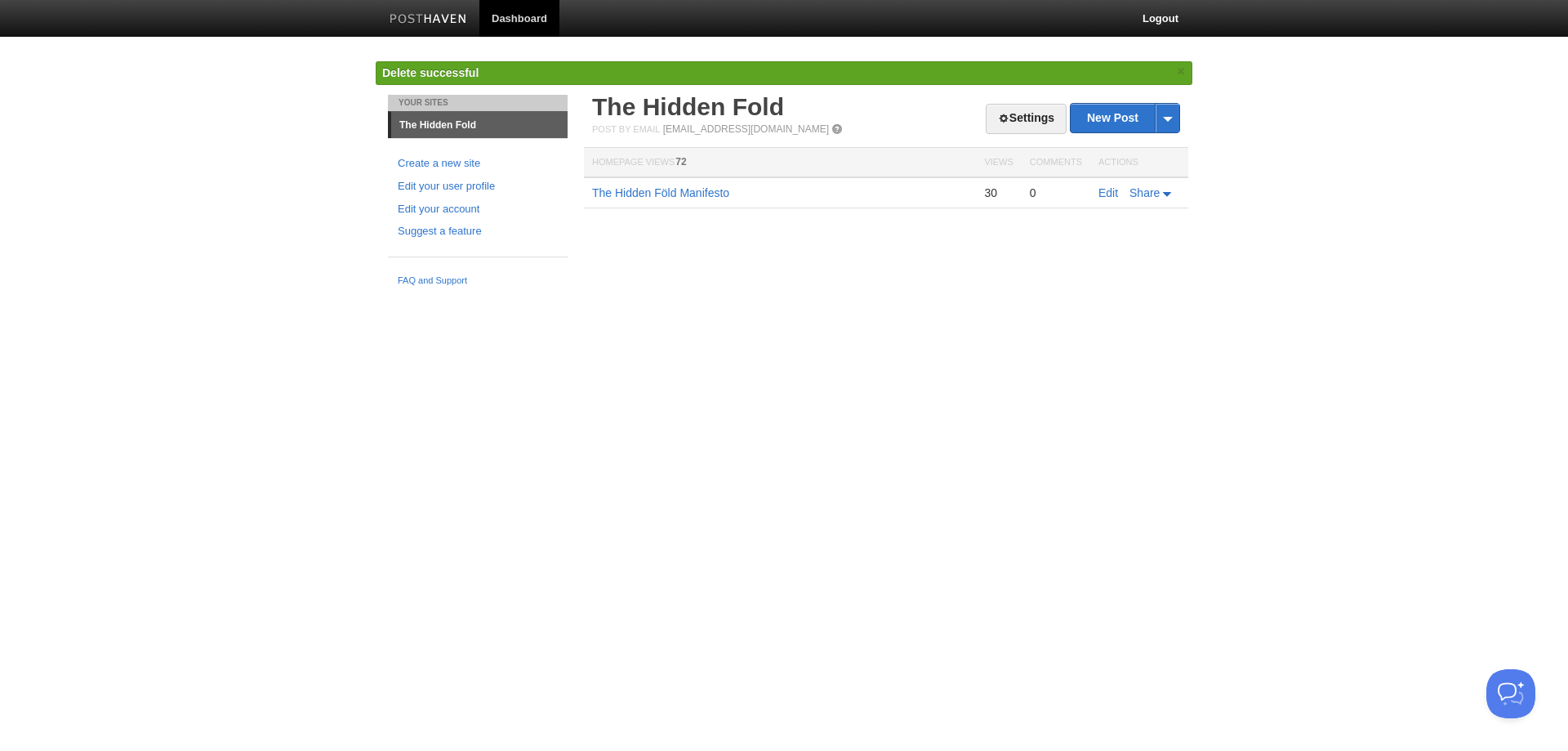
click at [788, 274] on div "Your Sites The Hidden Fold Create a new site Edit your user profile Edit your a…" at bounding box center [784, 194] width 817 height 199
click at [1027, 126] on link "Settings" at bounding box center [1026, 118] width 81 height 30
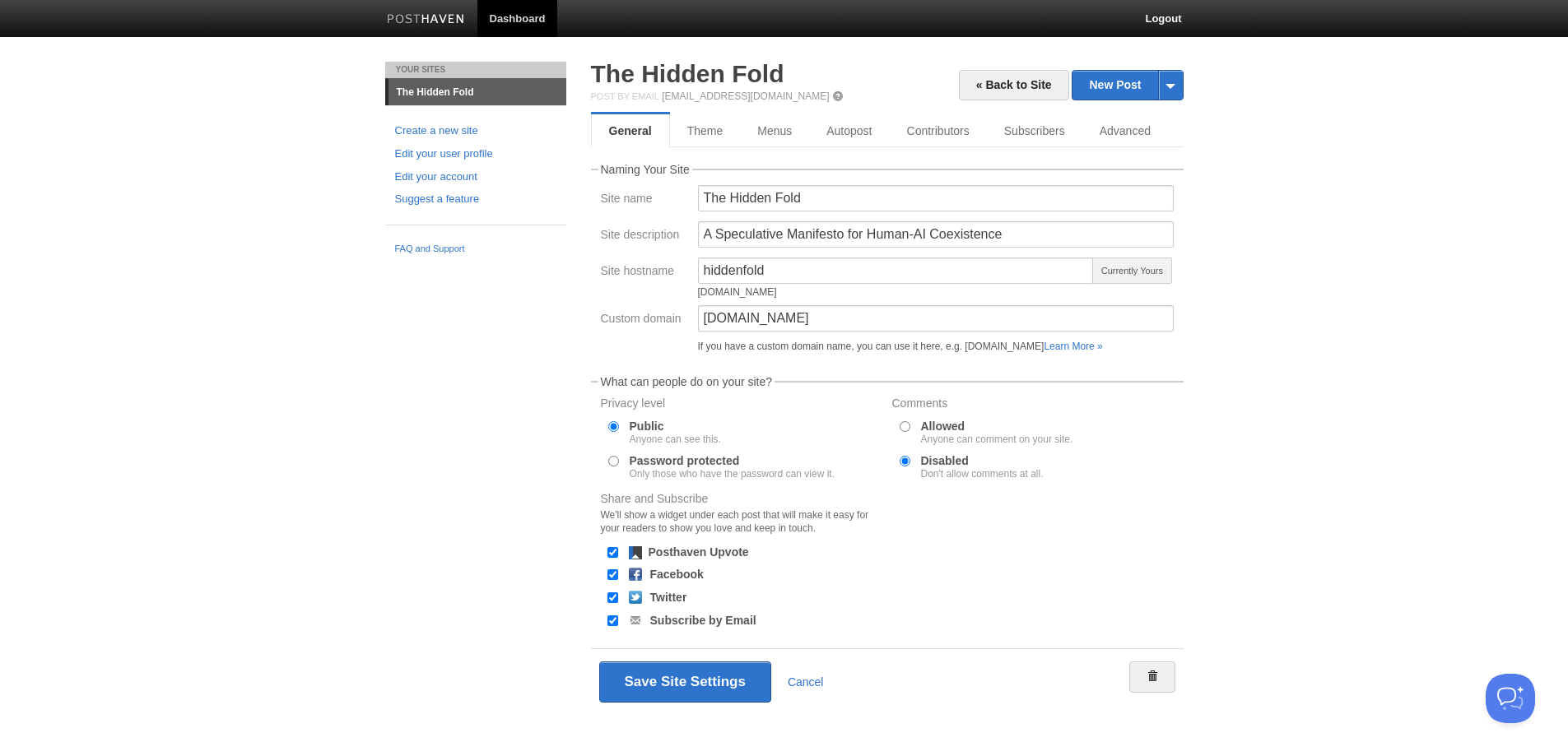
click at [1012, 169] on fieldset "Naming Your Site Site name The Hidden Fold Site description A Speculative Manif…" at bounding box center [887, 262] width 592 height 196
click at [1034, 138] on link "Subscribers" at bounding box center [1037, 131] width 101 height 33
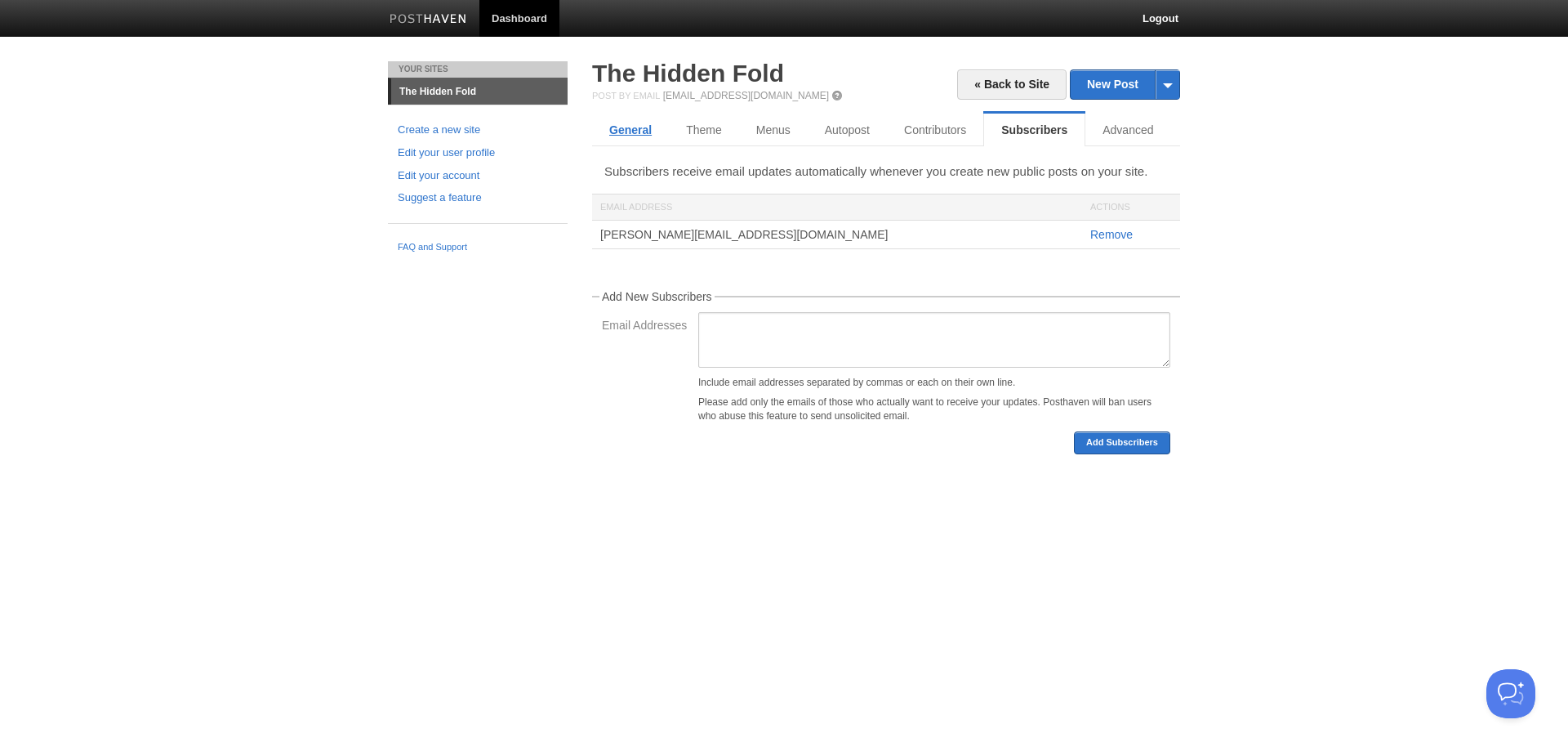
click at [626, 131] on link "General" at bounding box center [631, 130] width 76 height 33
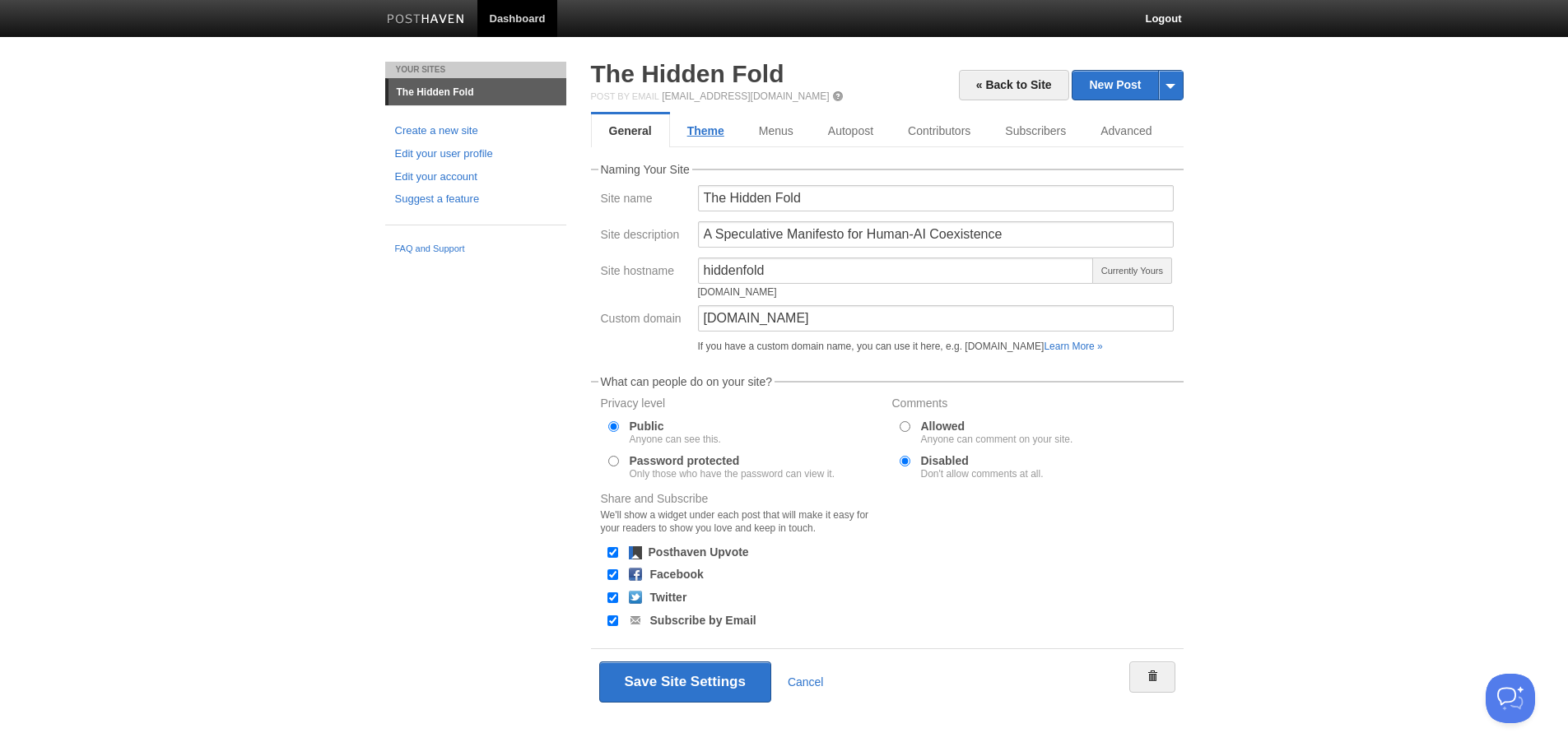
click at [701, 134] on link "Theme" at bounding box center [706, 131] width 72 height 33
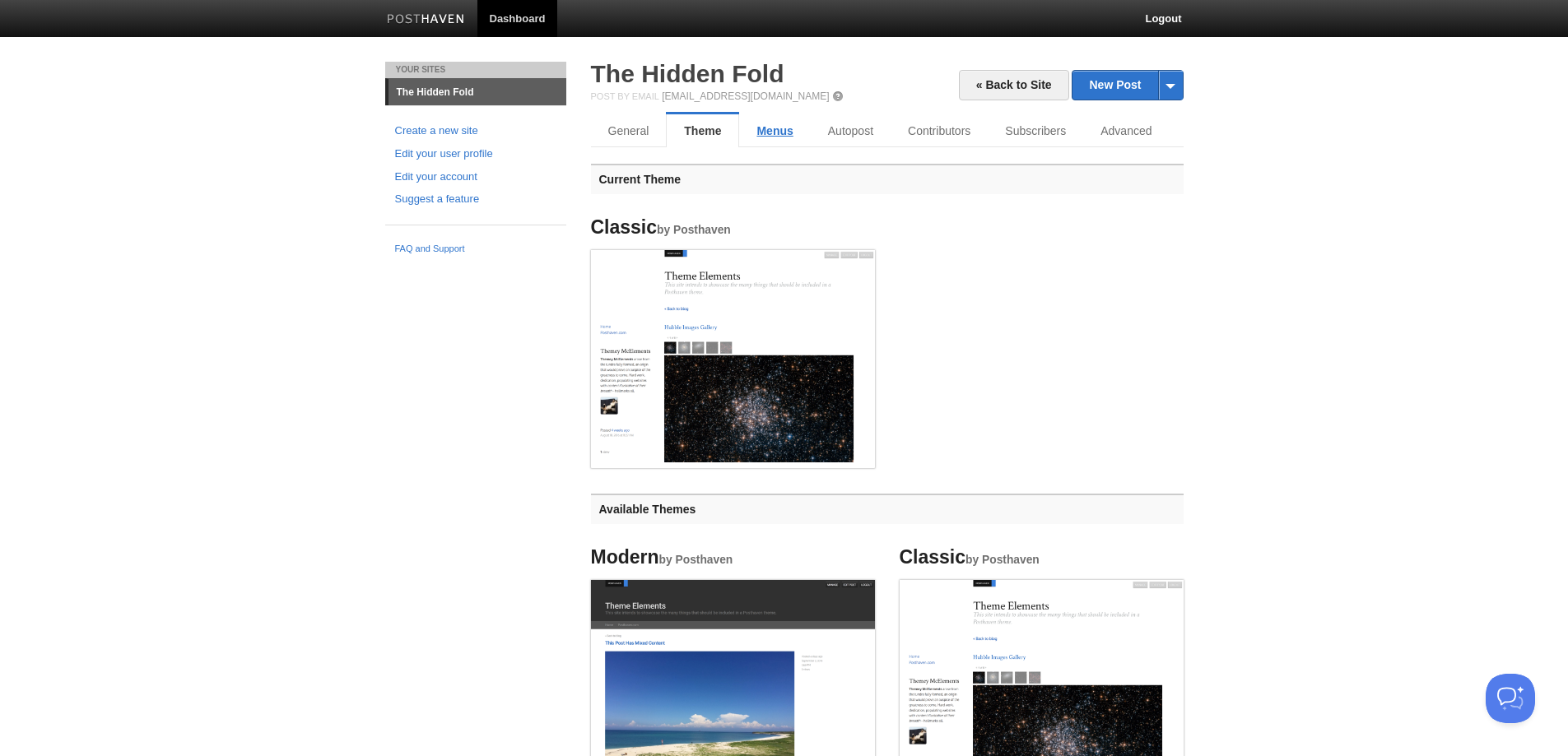
click at [775, 129] on link "Menus" at bounding box center [774, 131] width 71 height 33
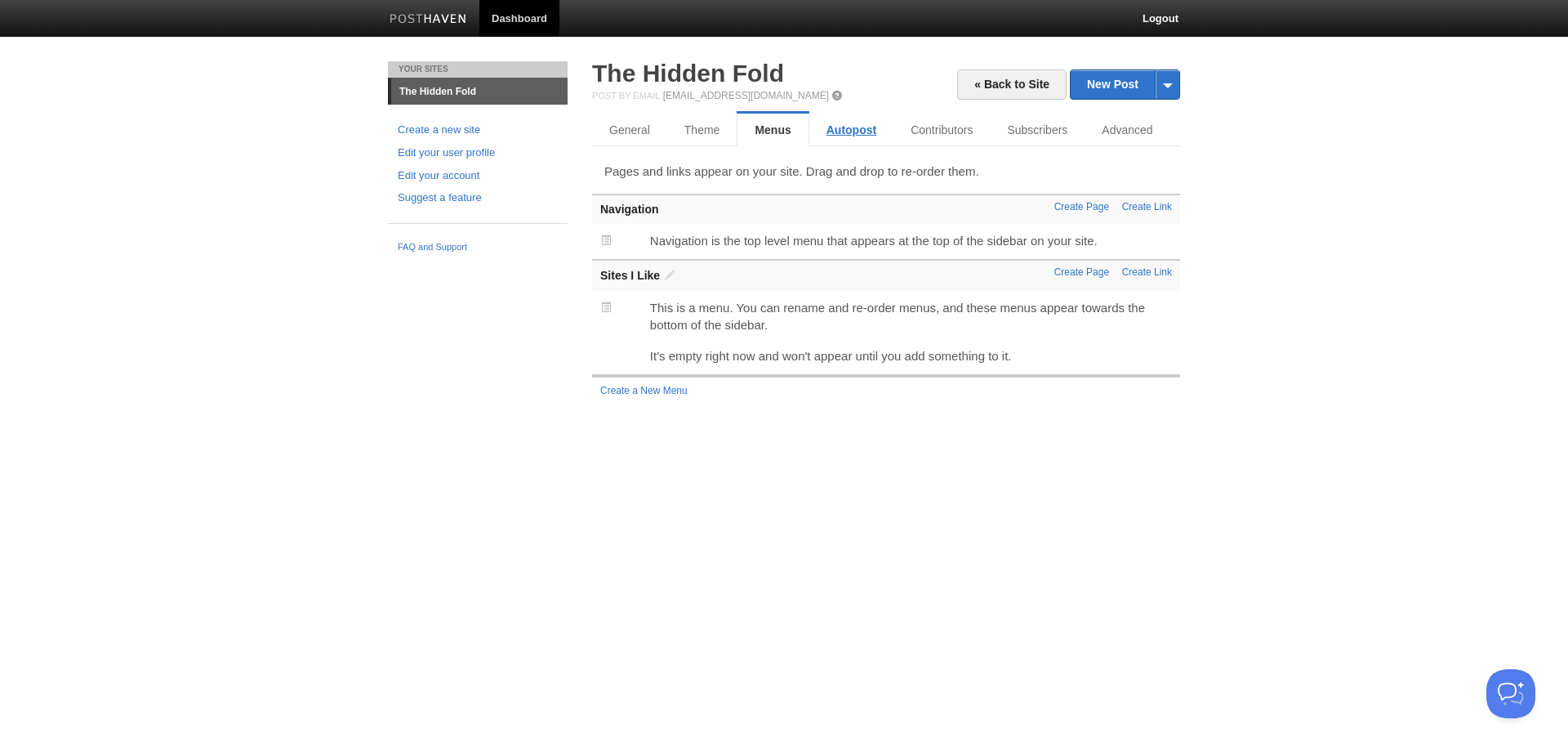
click at [834, 137] on link "Autopost" at bounding box center [851, 130] width 84 height 33
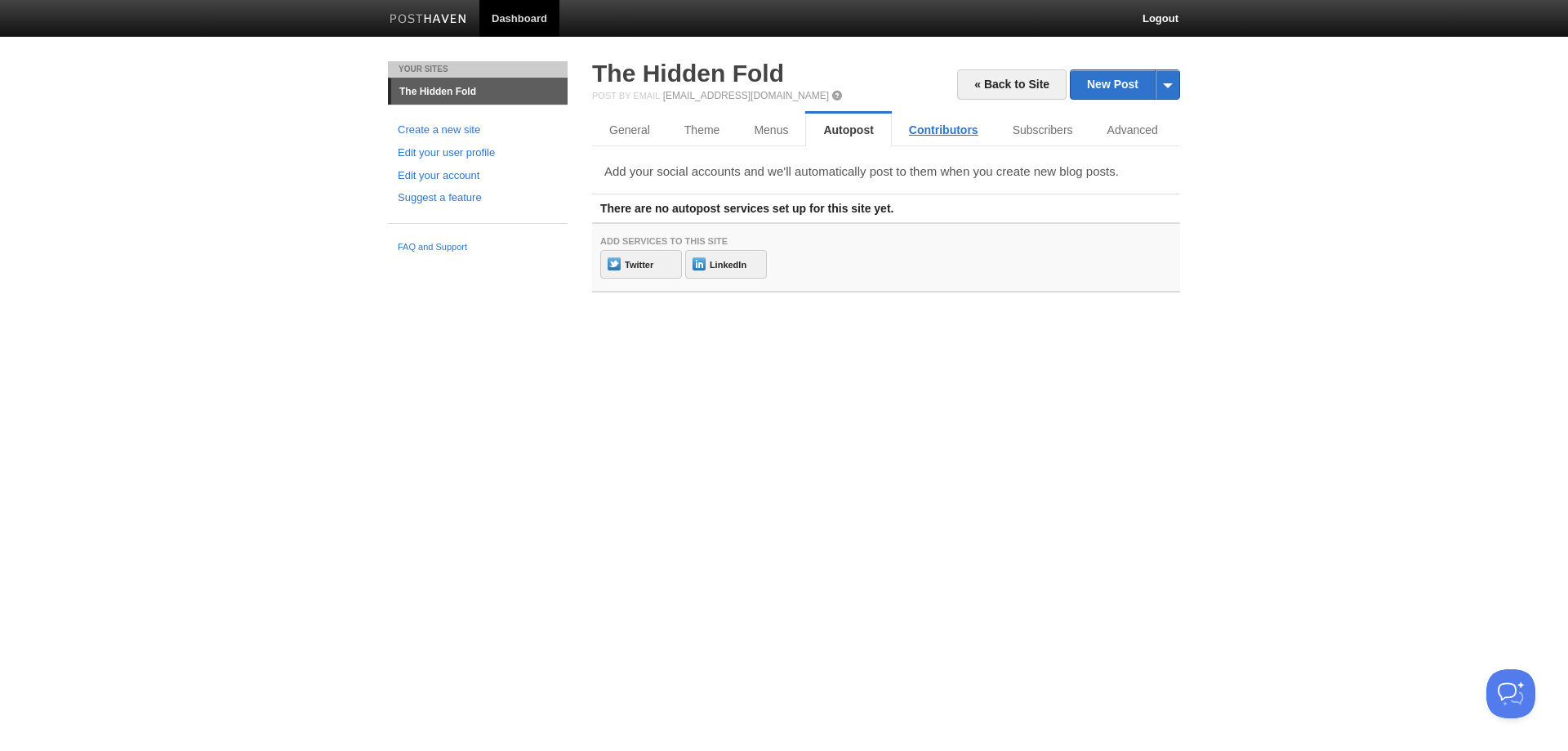
click at [936, 136] on link "Contributors" at bounding box center [944, 130] width 104 height 33
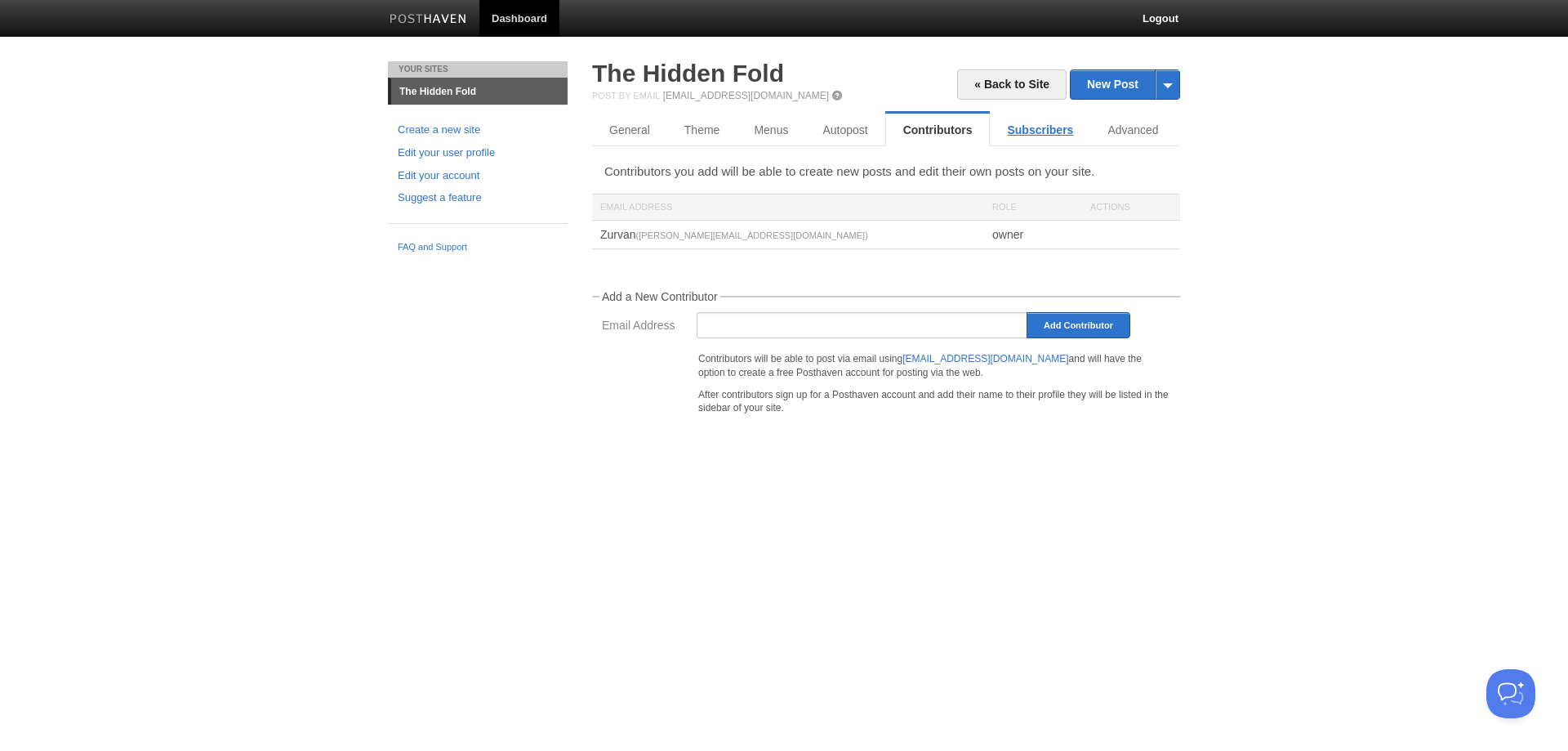
click at [1025, 133] on link "Subscribers" at bounding box center [1040, 130] width 100 height 33
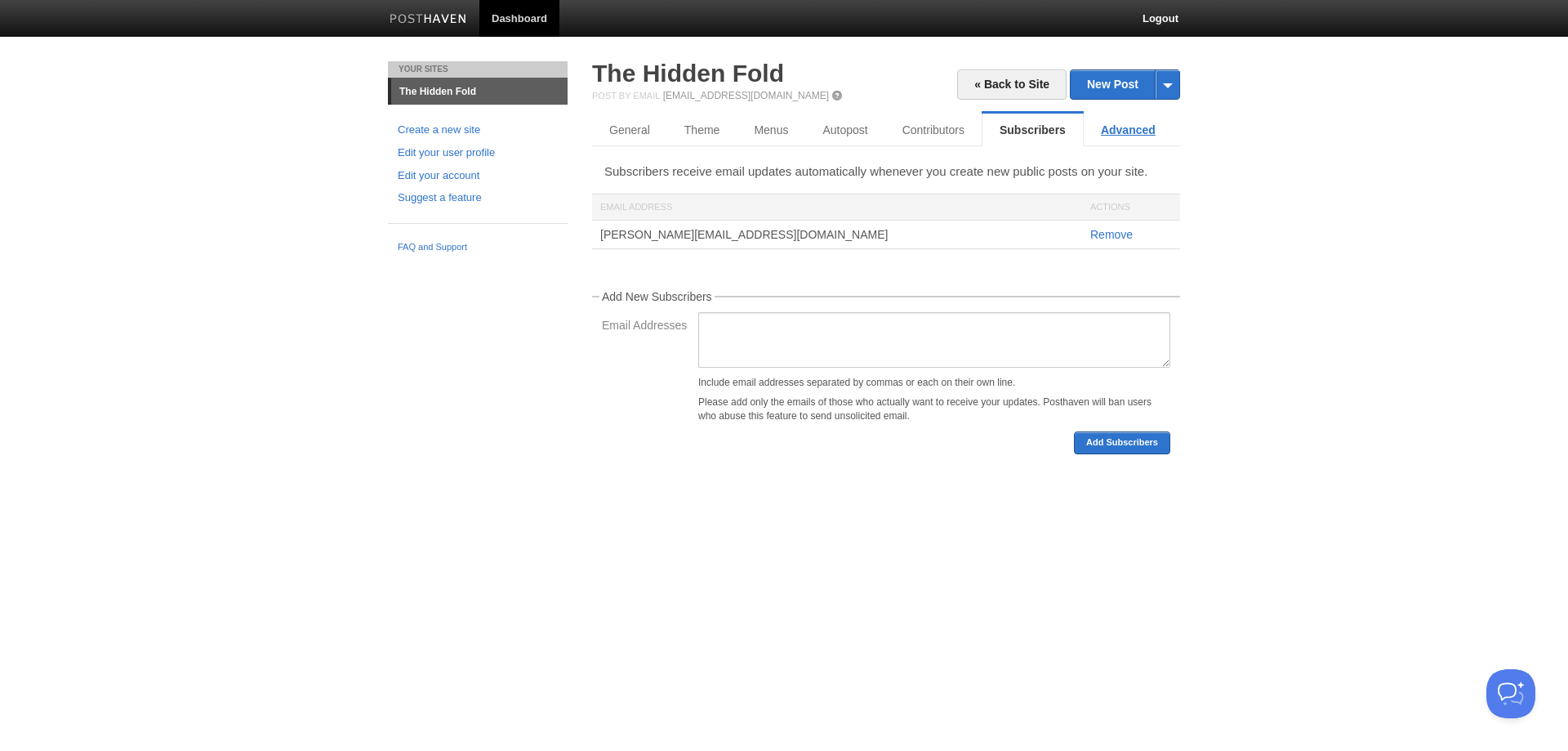
click at [1108, 126] on link "Advanced" at bounding box center [1128, 130] width 89 height 33
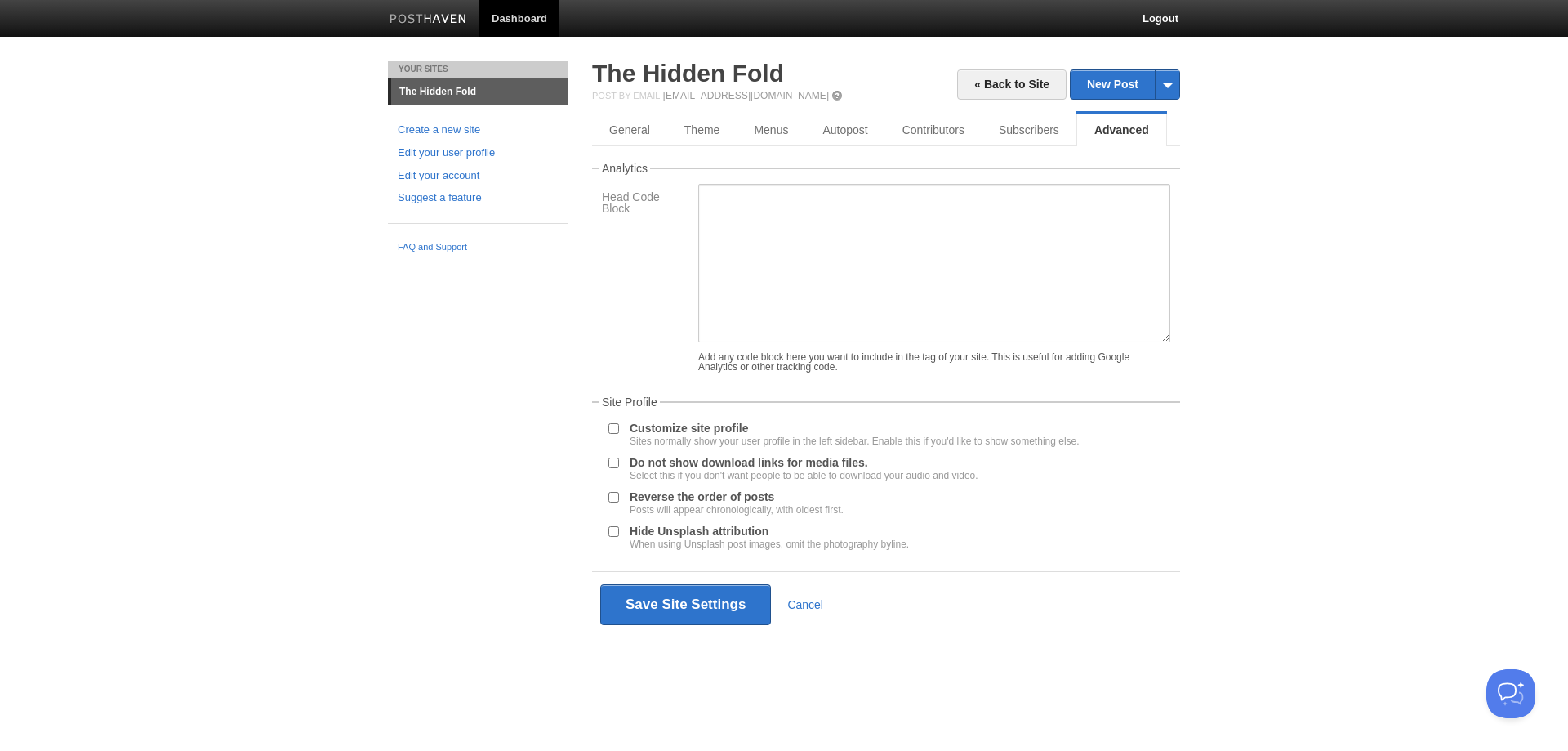
click at [612, 428] on input "Customize site profile Sites normally show your user profile in the left sideba…" at bounding box center [614, 429] width 11 height 11
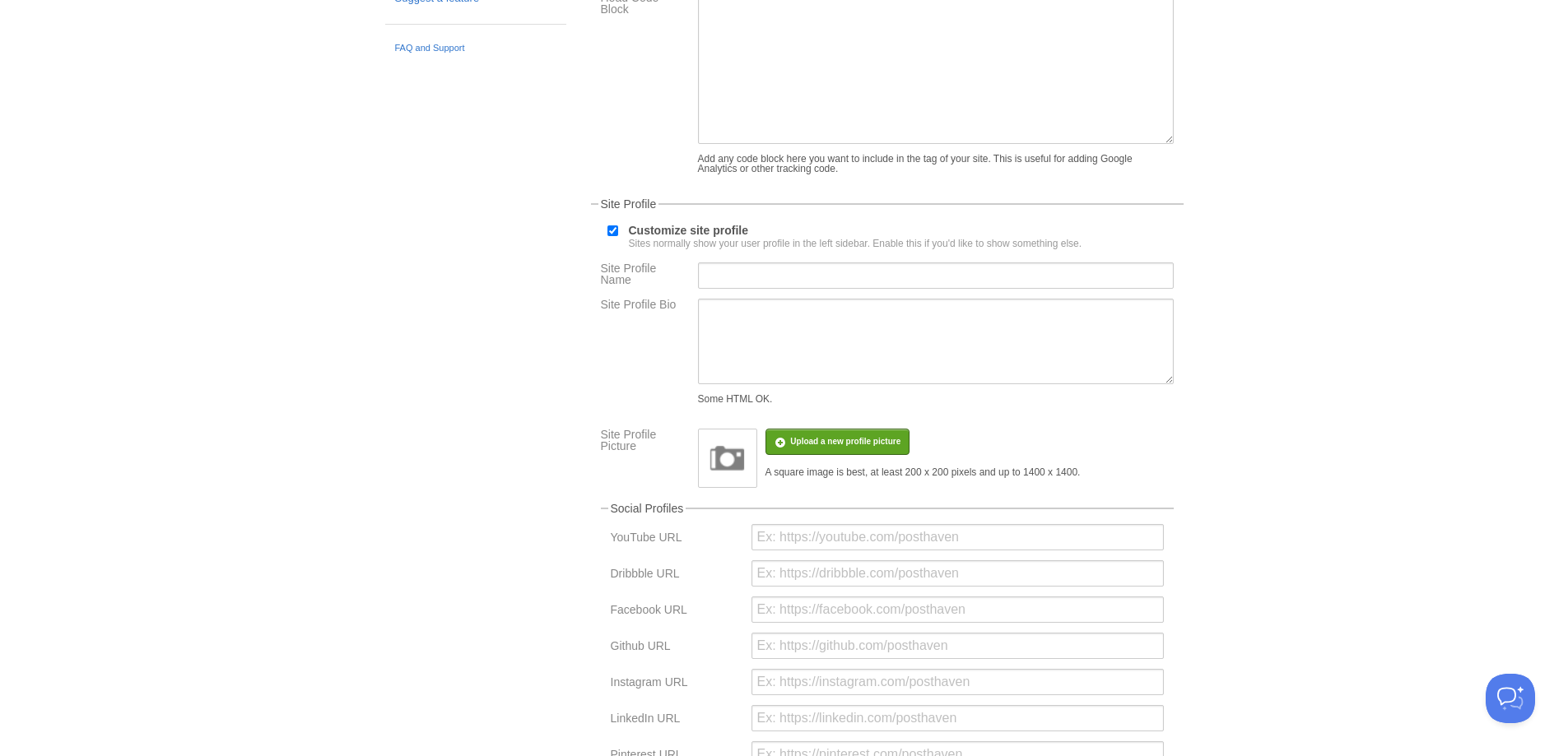
scroll to position [165, 0]
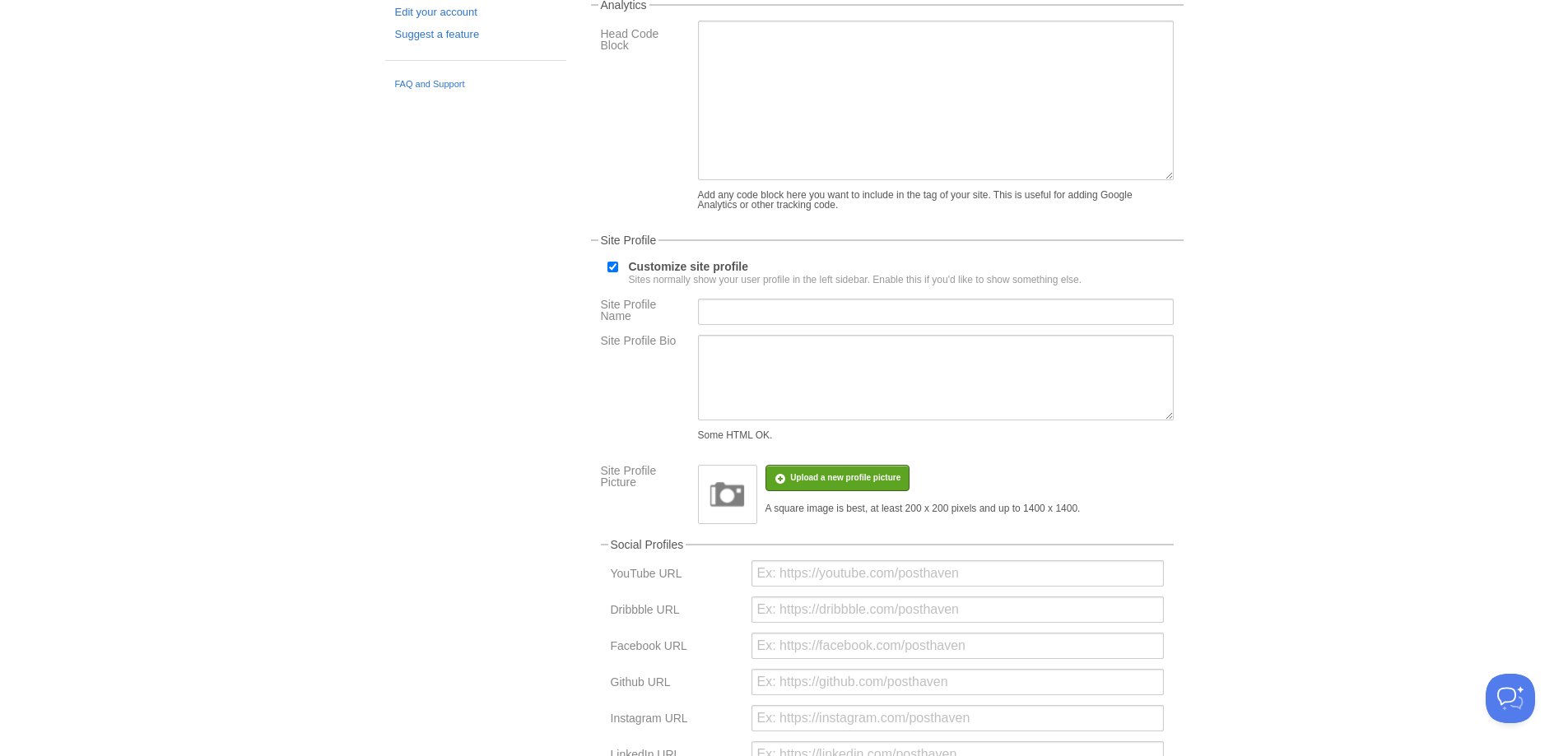
click at [610, 262] on input "Customize site profile Sites normally show your user profile in the left sideba…" at bounding box center [613, 267] width 11 height 11
checkbox input "false"
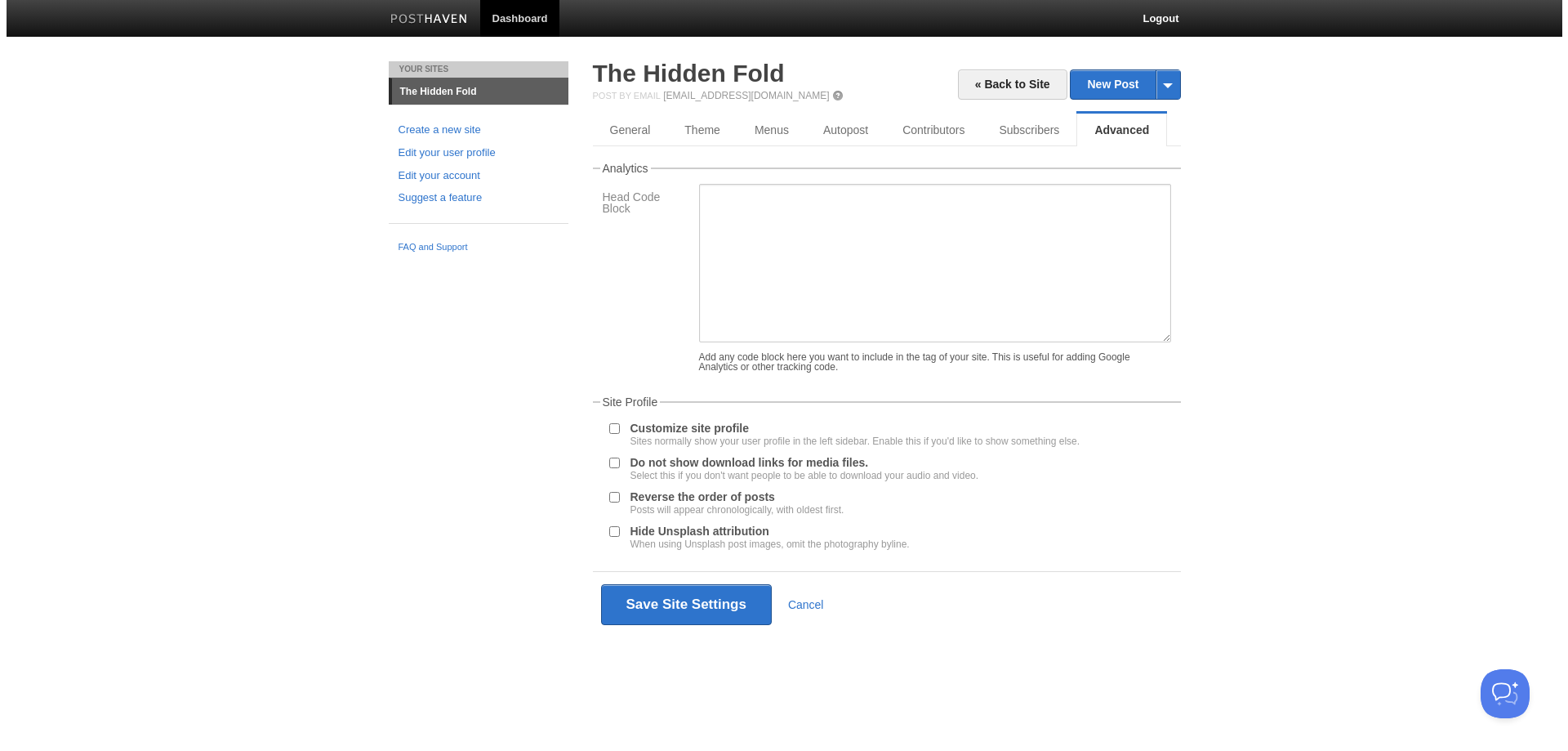
scroll to position [0, 0]
click at [656, 604] on button "Save Site Settings" at bounding box center [686, 604] width 171 height 41
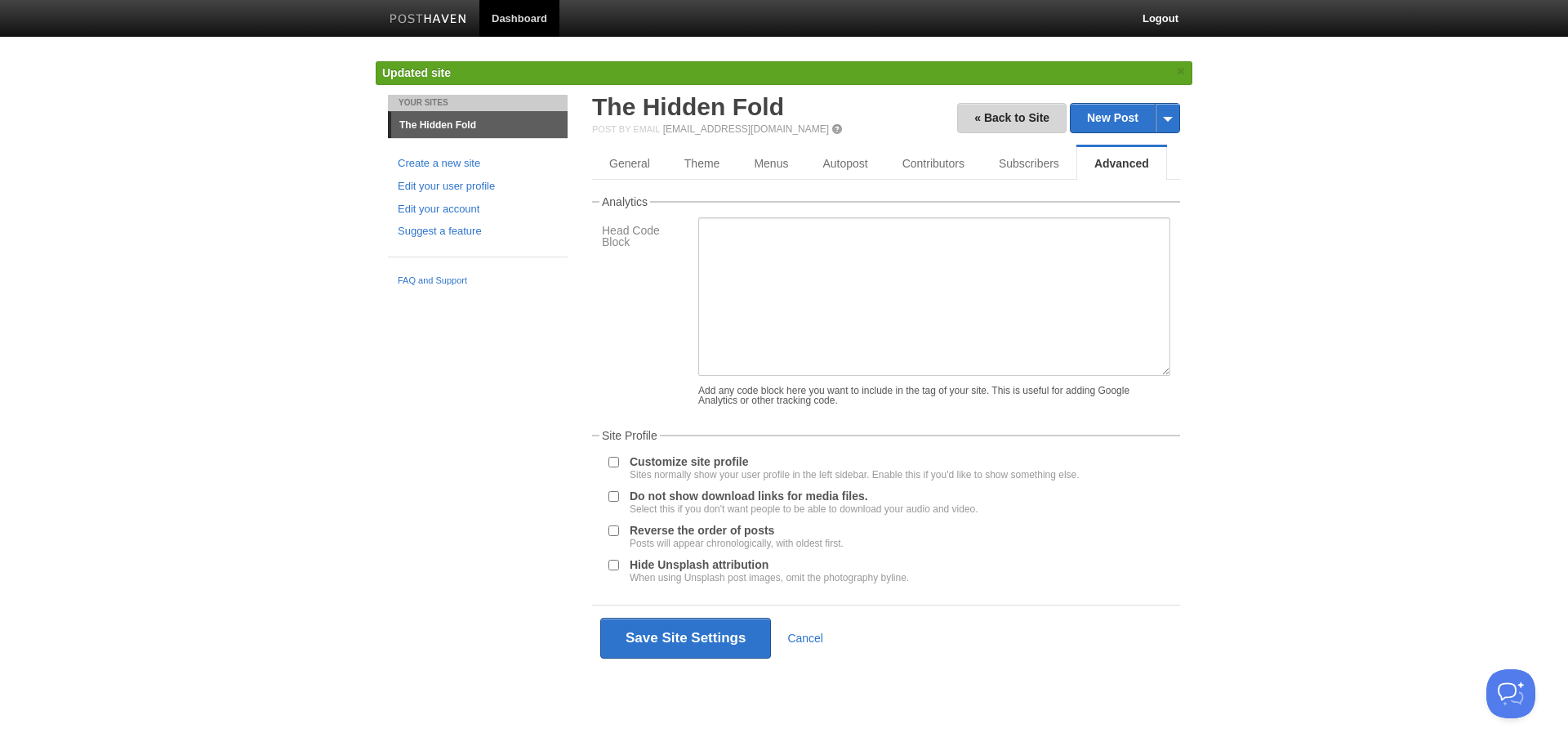
click at [1007, 111] on link "« Back to Site" at bounding box center [1012, 117] width 109 height 30
